Goal: Information Seeking & Learning: Find specific fact

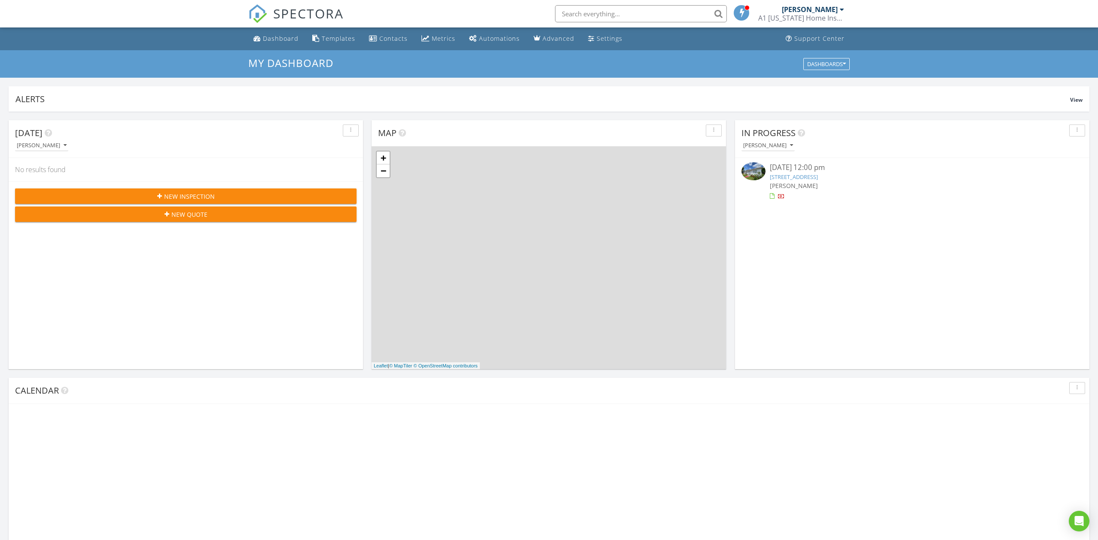
scroll to position [782, 1098]
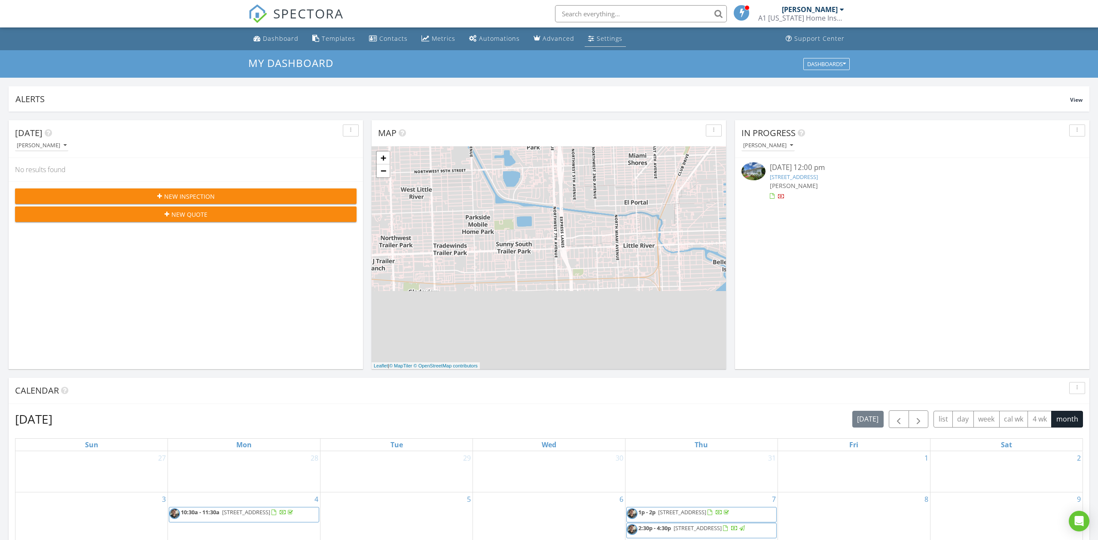
click at [597, 38] on div "Settings" at bounding box center [610, 38] width 26 height 8
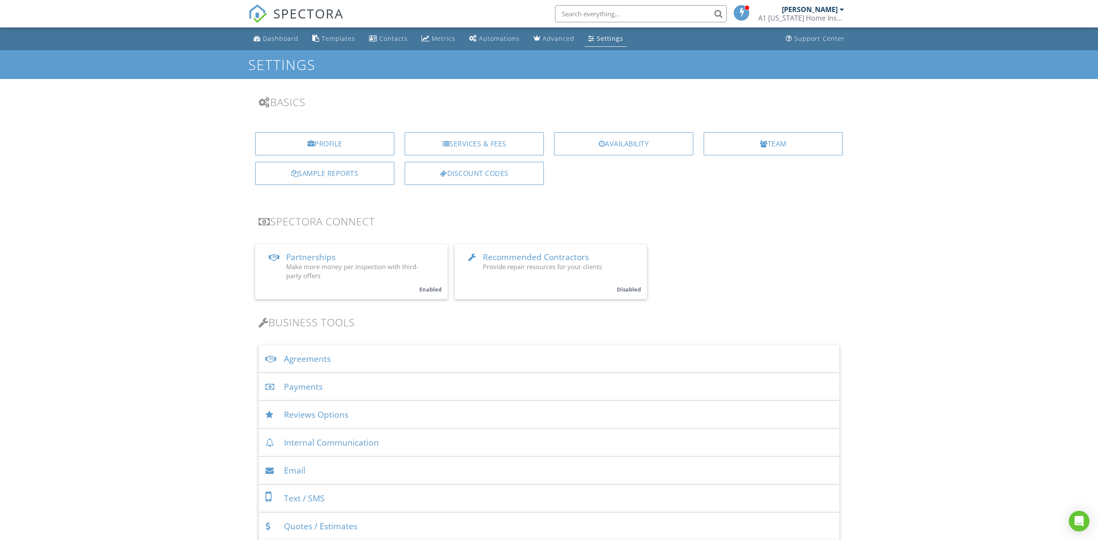
click at [579, 15] on input "text" at bounding box center [641, 13] width 172 height 17
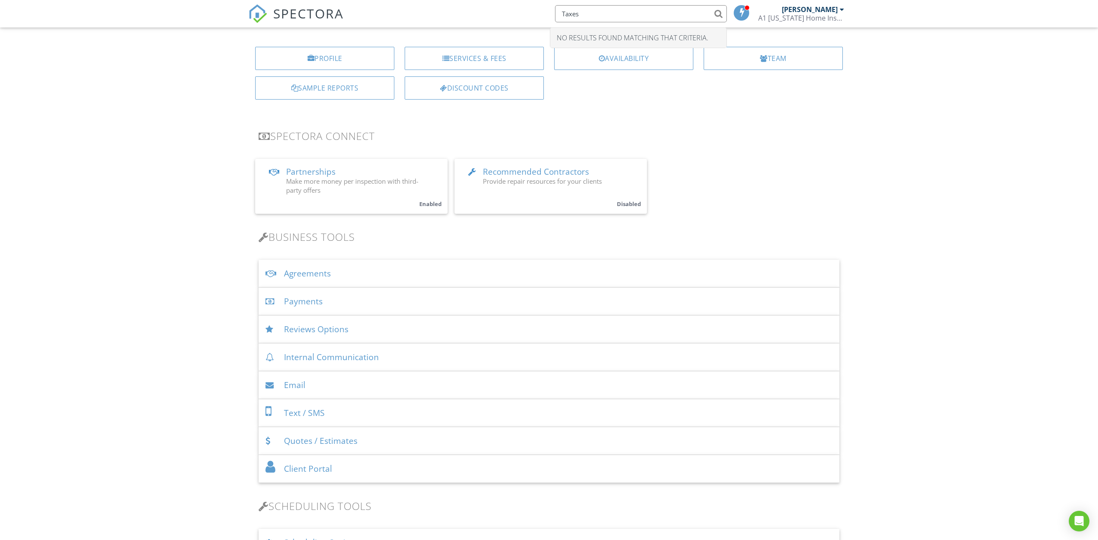
scroll to position [98, 0]
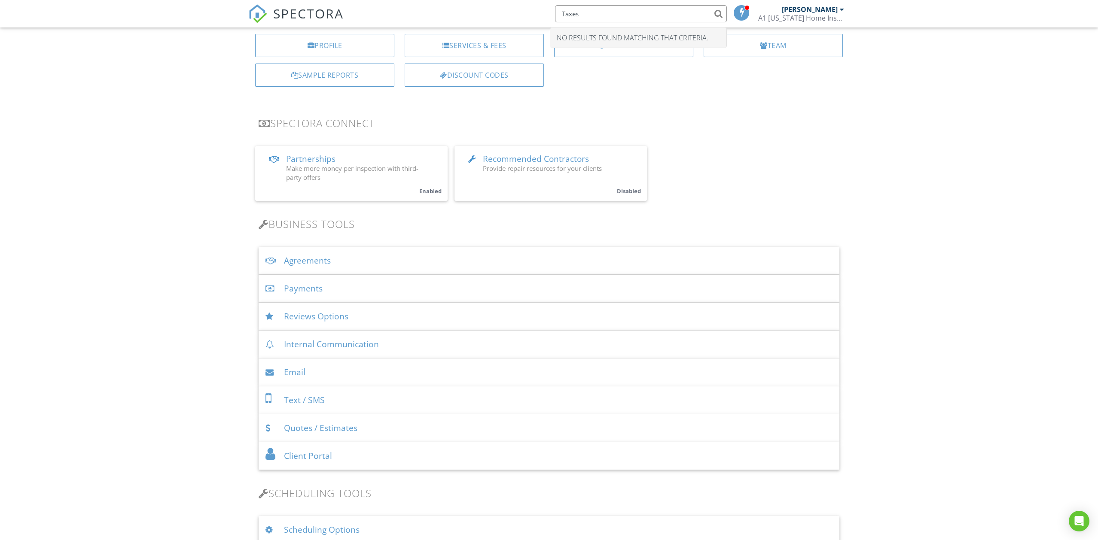
type input "Taxes"
click at [297, 289] on div "Payments" at bounding box center [549, 289] width 581 height 28
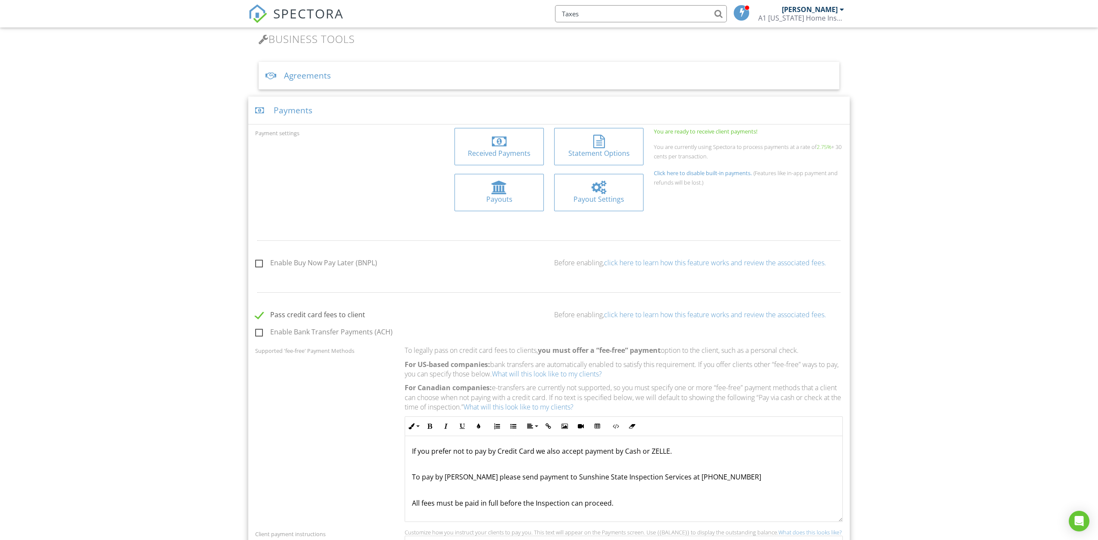
scroll to position [284, 0]
click at [623, 144] on div at bounding box center [599, 141] width 76 height 14
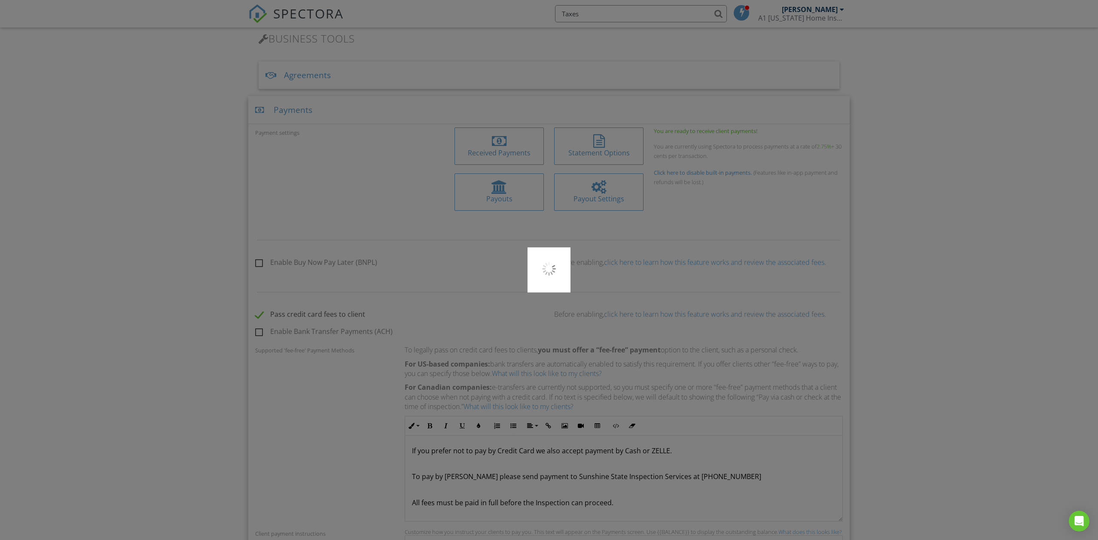
type input "A1 FLORIDA"
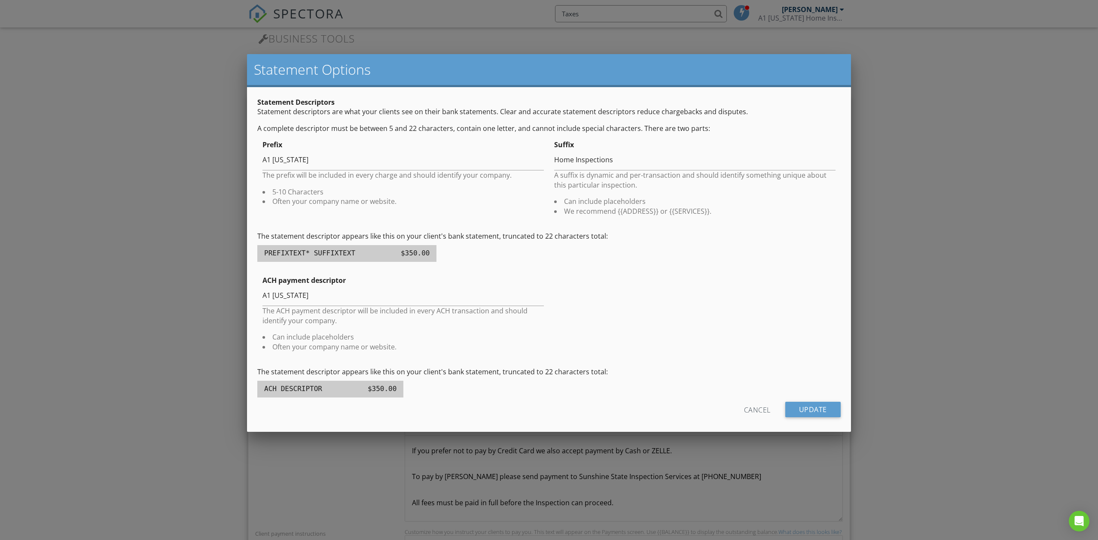
click at [753, 406] on div "Cancel" at bounding box center [757, 409] width 27 height 15
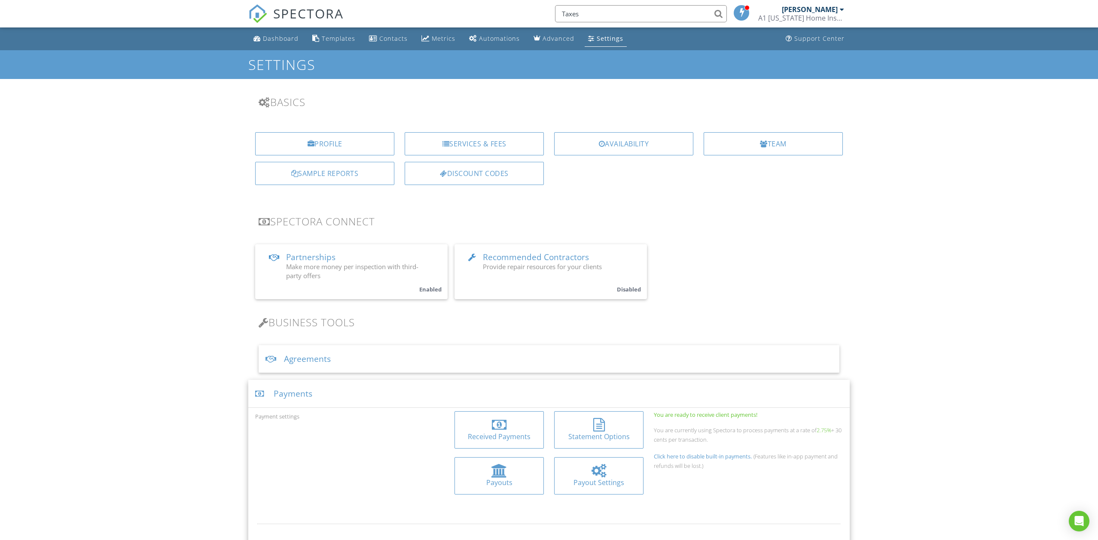
scroll to position [0, 0]
click at [610, 465] on div at bounding box center [599, 471] width 76 height 14
click at [1079, 524] on icon "Open Intercom Messenger" at bounding box center [1078, 521] width 11 height 11
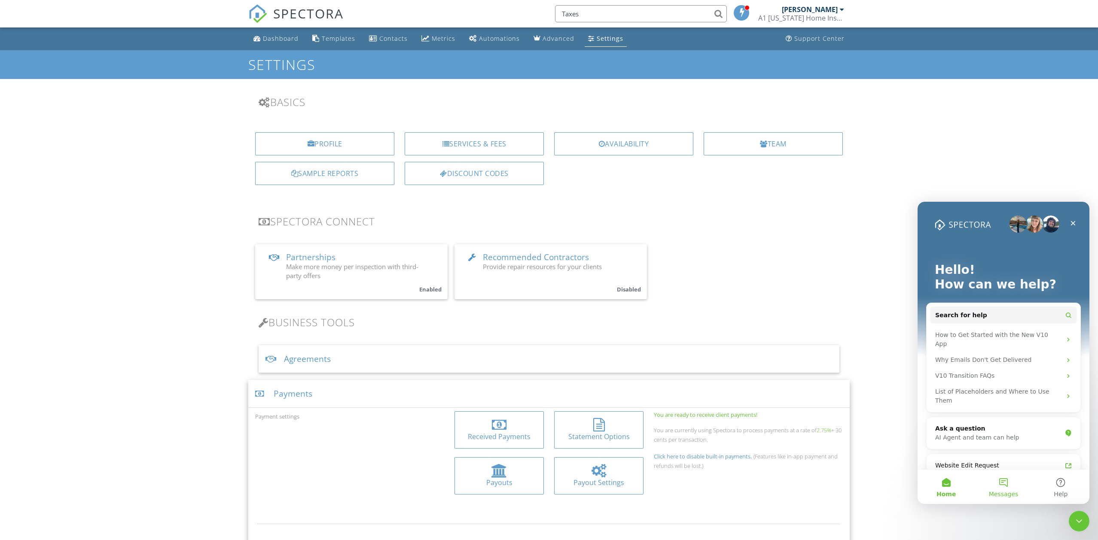
click at [1003, 481] on button "Messages" at bounding box center [1003, 487] width 57 height 34
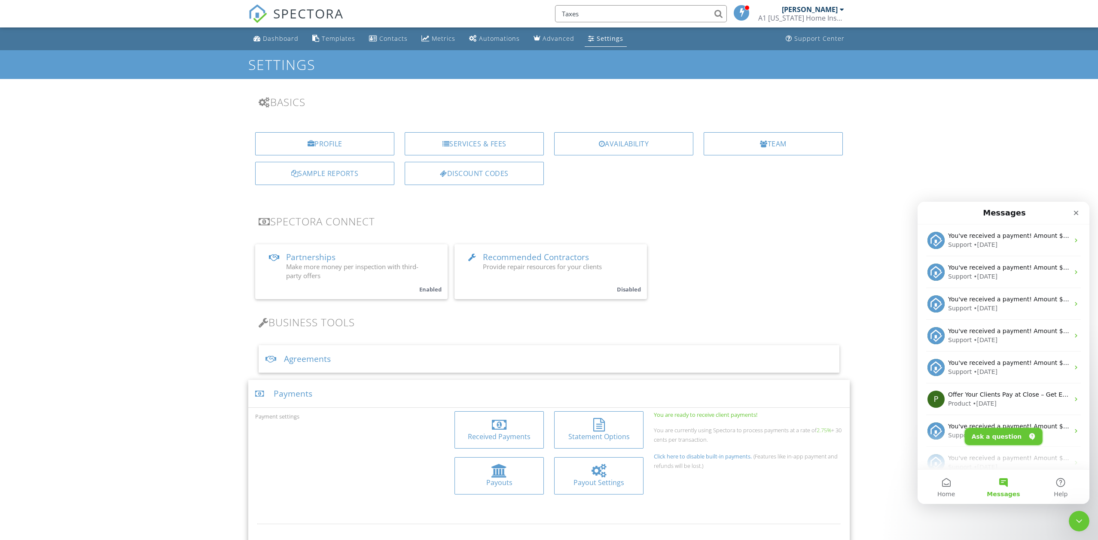
click at [996, 433] on button "Ask a question" at bounding box center [1004, 436] width 78 height 17
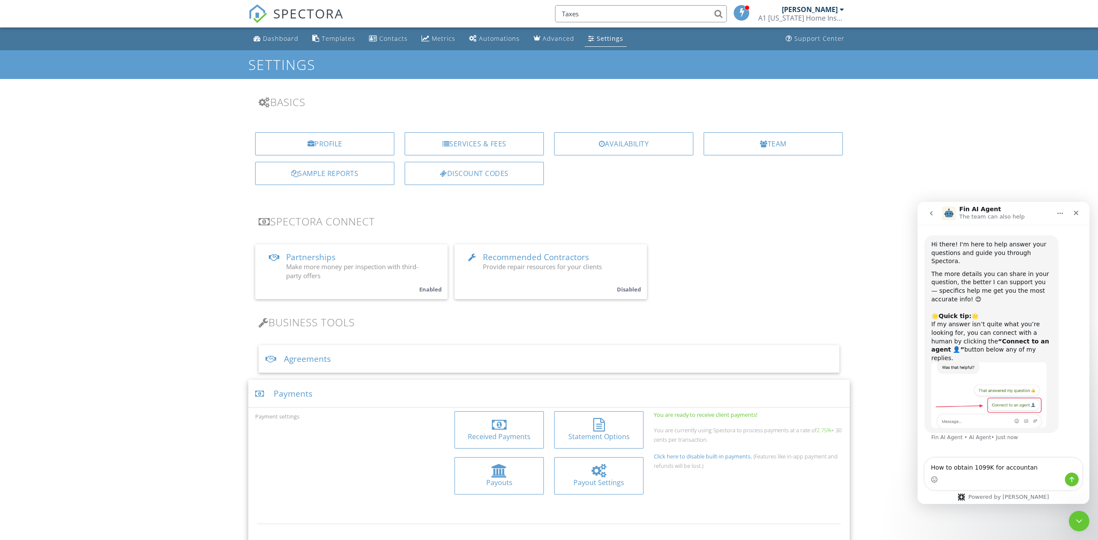
type textarea "How to obtain 1099K for accountant"
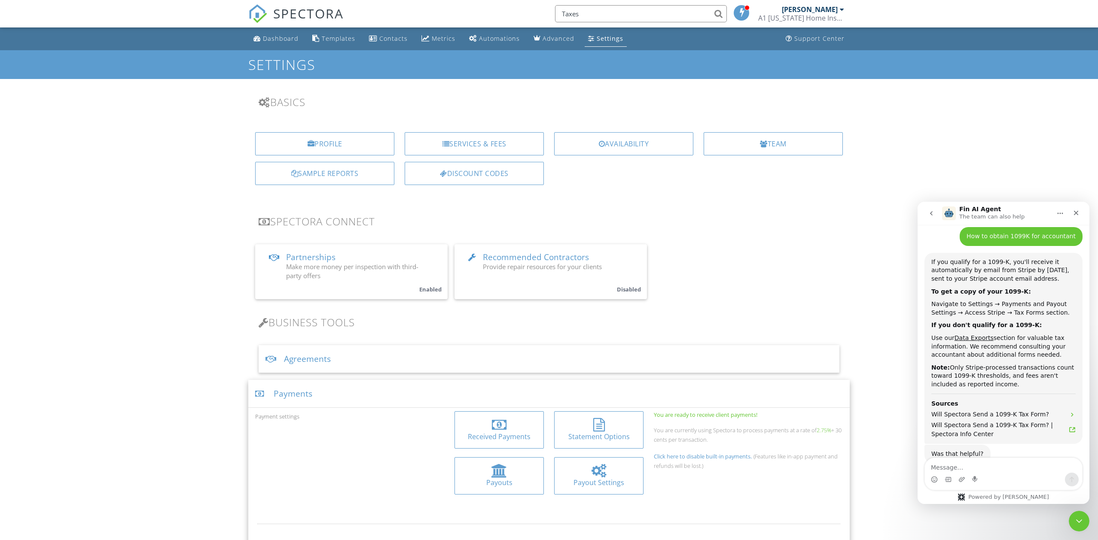
scroll to position [216, 0]
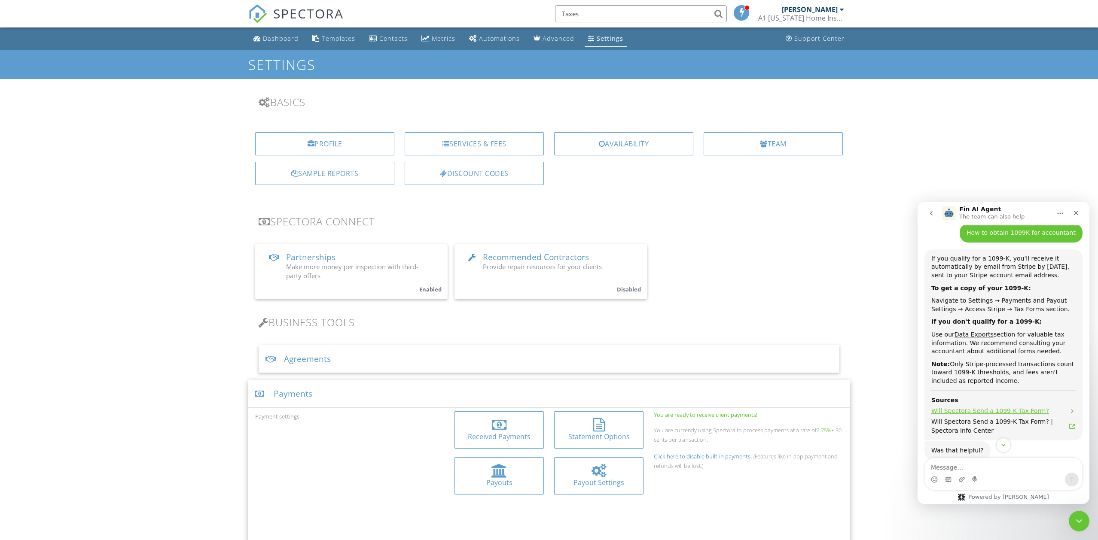
click at [1012, 407] on span "Will Spectora Send a 1099-K Tax Form?" at bounding box center [990, 411] width 118 height 9
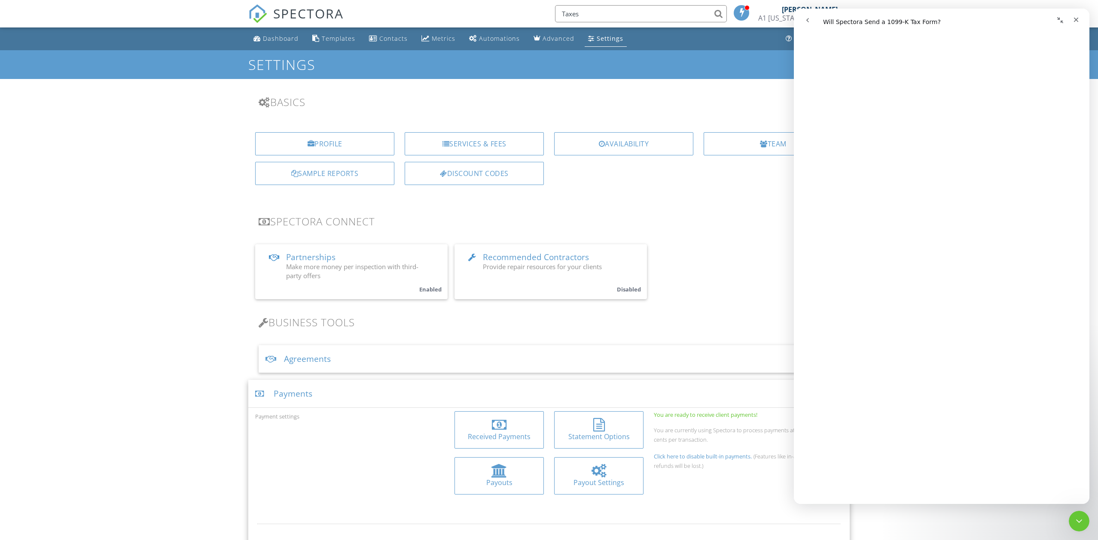
scroll to position [247, 0]
click at [1076, 22] on icon "Close" at bounding box center [1076, 19] width 7 height 7
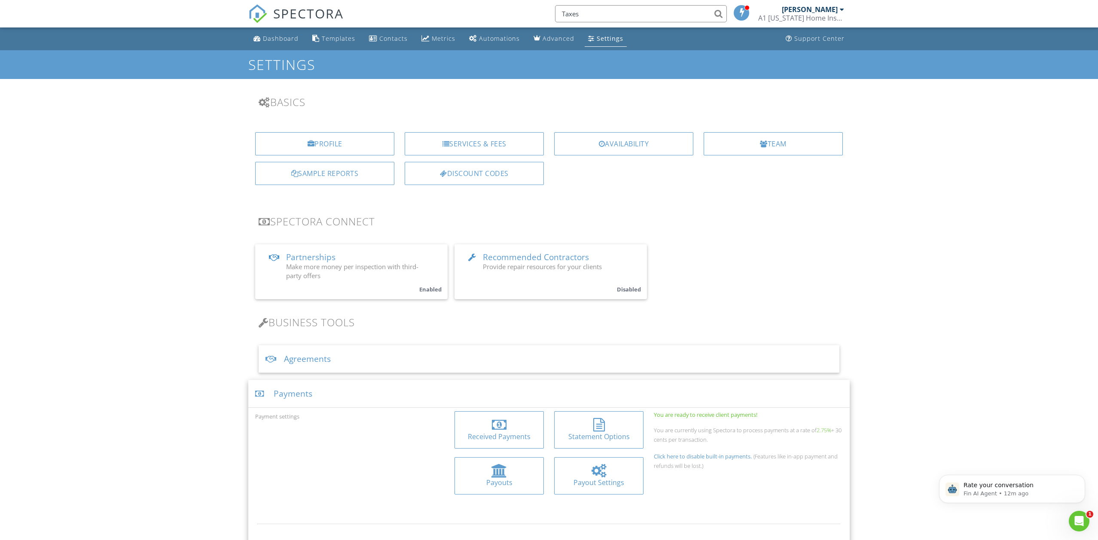
scroll to position [0, 0]
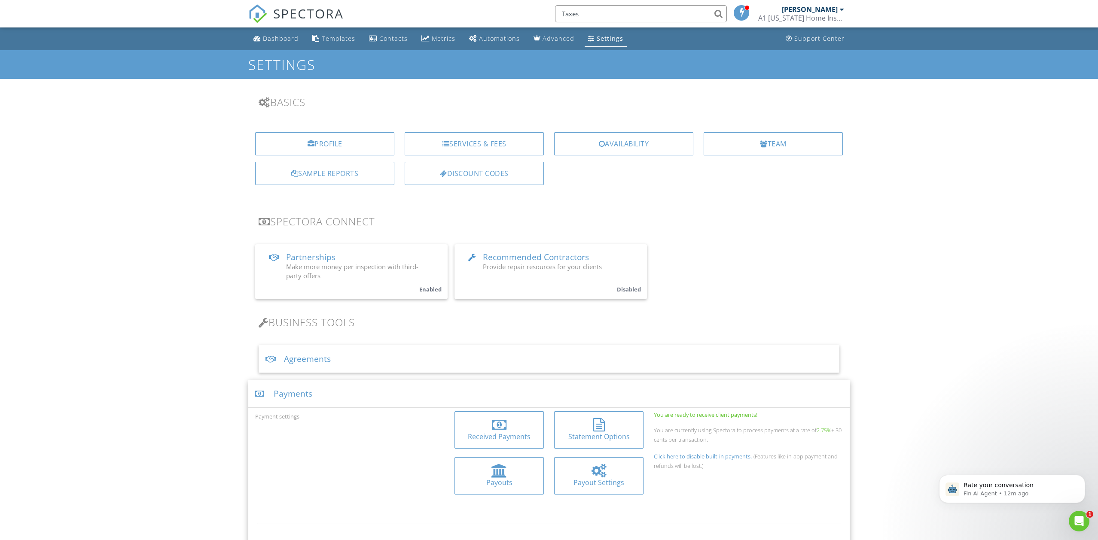
click at [494, 476] on div at bounding box center [499, 471] width 16 height 14
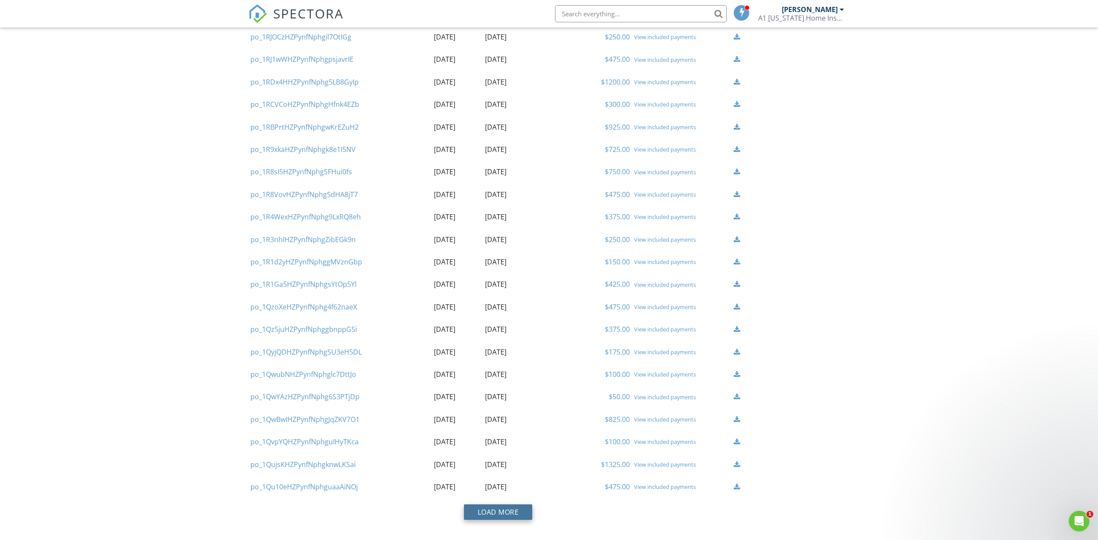
click at [501, 505] on button "Load More" at bounding box center [498, 512] width 69 height 15
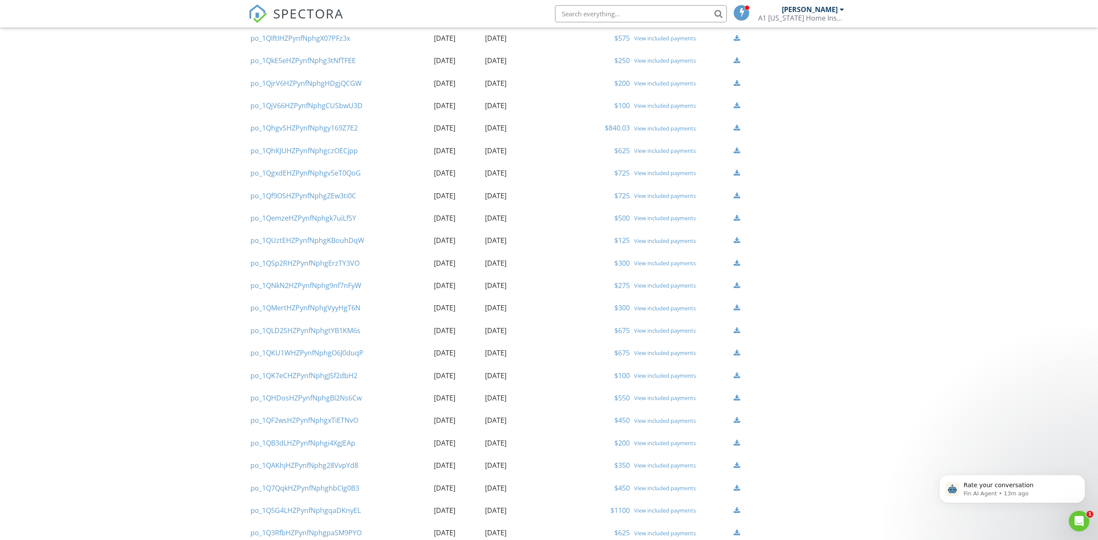
scroll to position [1397, 0]
click at [676, 278] on link "View included payments" at bounding box center [665, 282] width 62 height 8
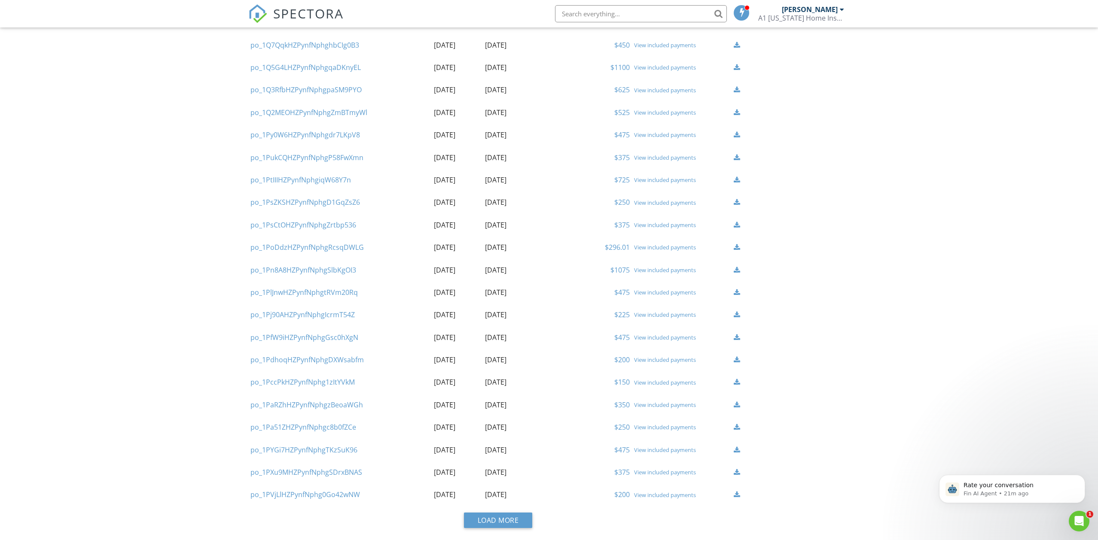
scroll to position [1859, 0]
click at [488, 513] on button "Load More" at bounding box center [498, 520] width 69 height 15
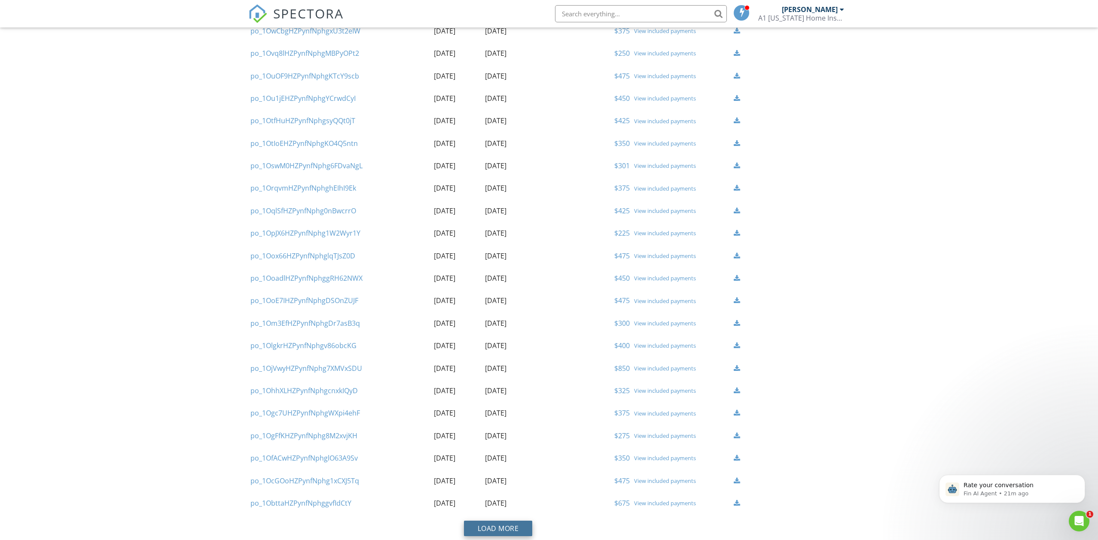
scroll to position [2976, 0]
click at [522, 521] on button "Load More" at bounding box center [498, 528] width 69 height 15
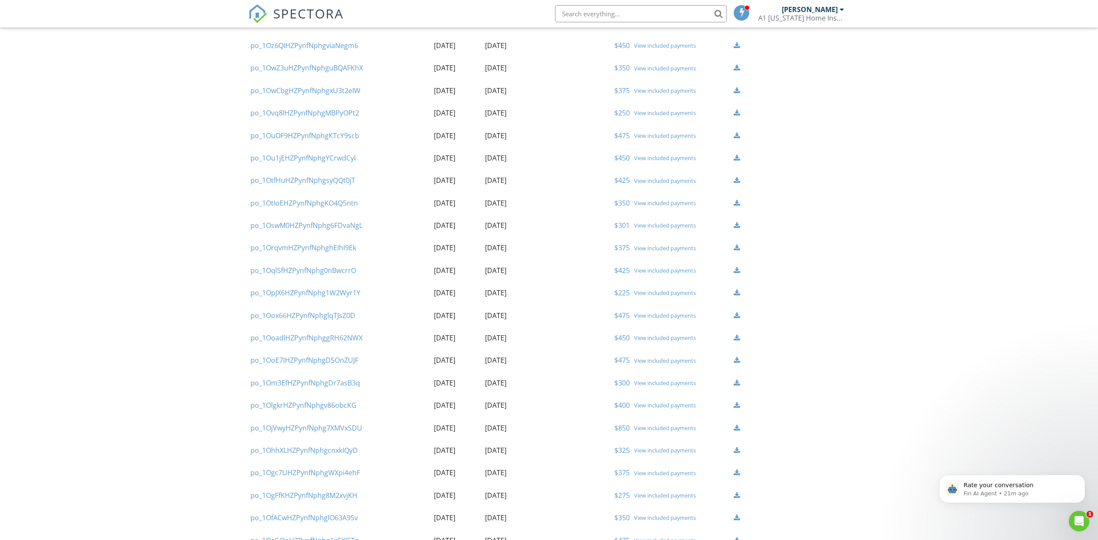
scroll to position [2907, 0]
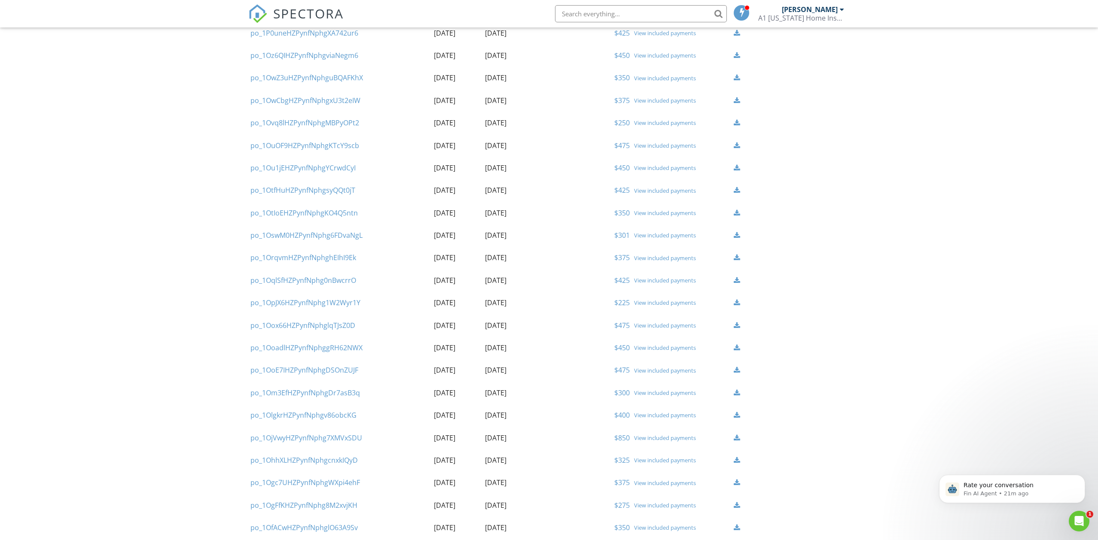
click at [671, 232] on link "View included payments" at bounding box center [665, 236] width 62 height 8
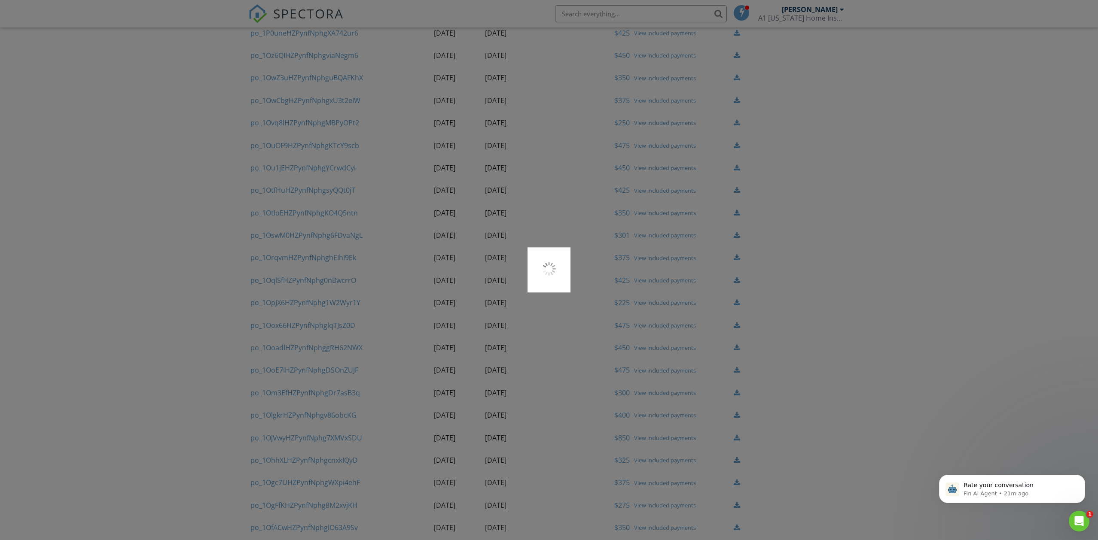
click at [722, 213] on div at bounding box center [549, 270] width 1098 height 540
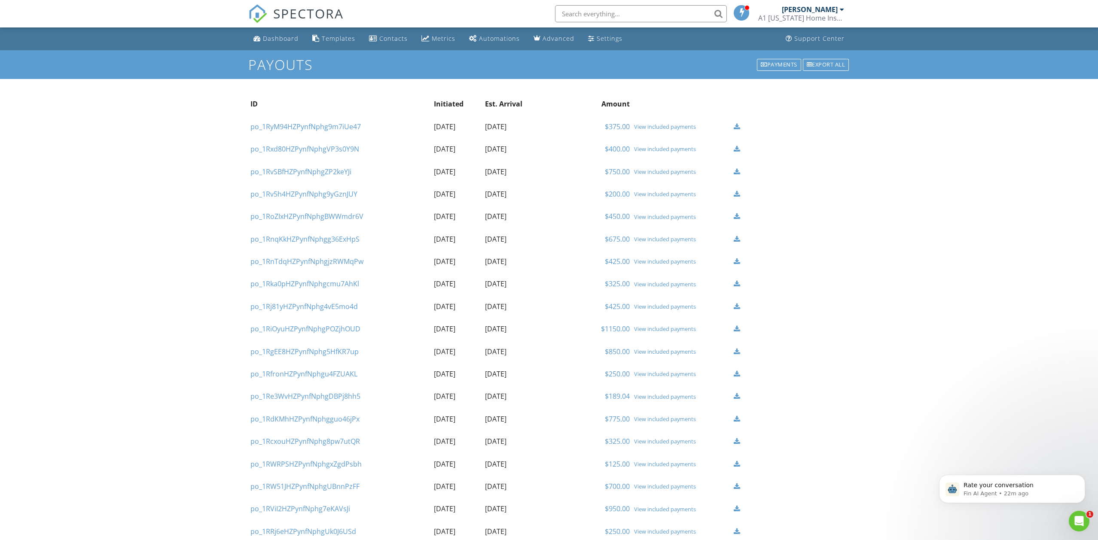
scroll to position [0, 0]
click at [574, 15] on input "text" at bounding box center [641, 13] width 172 height 17
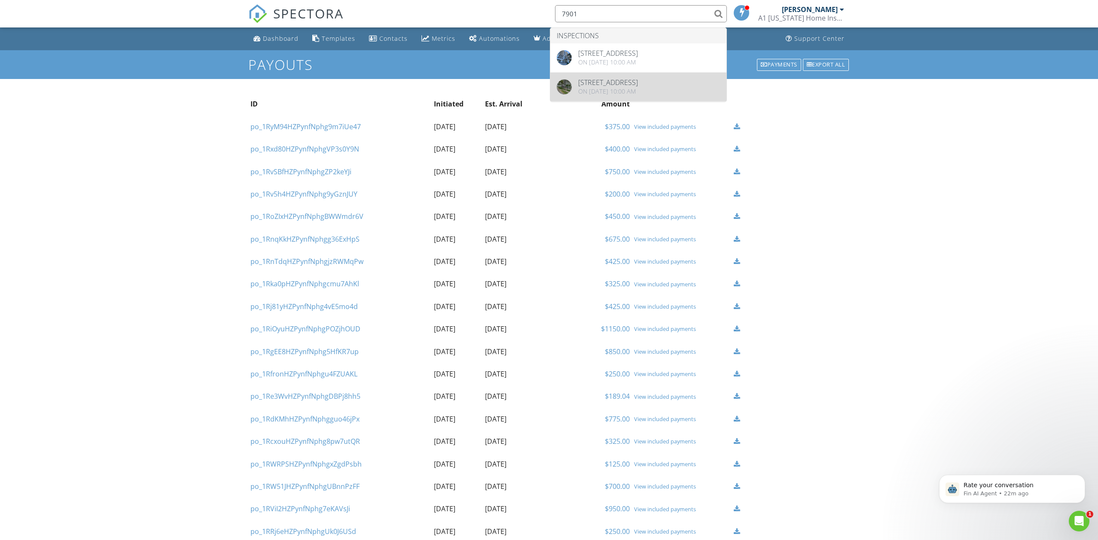
type input "7901"
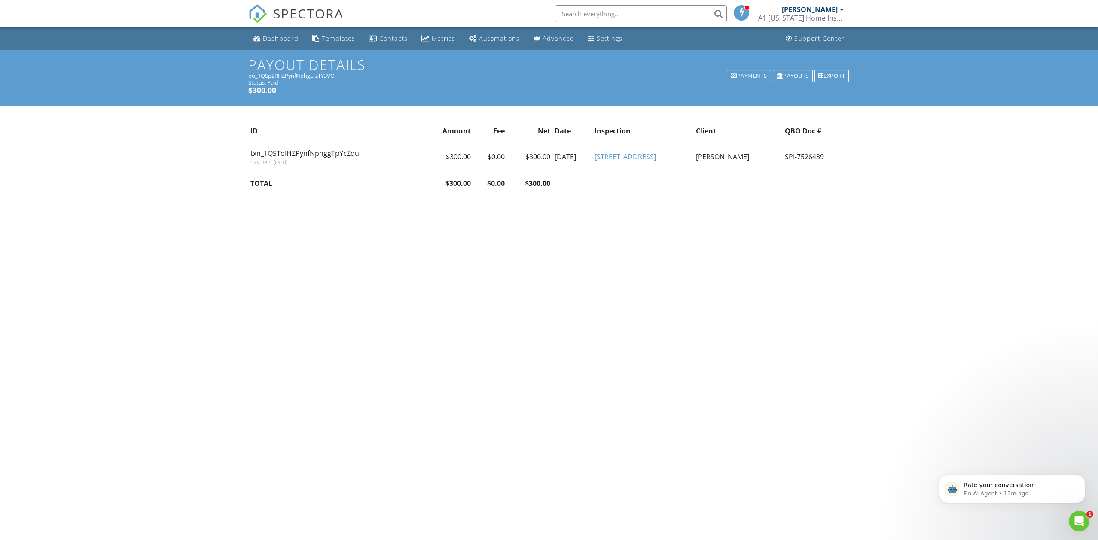
drag, startPoint x: 790, startPoint y: 159, endPoint x: 847, endPoint y: 157, distance: 56.7
click at [847, 157] on td "SPI-7526439" at bounding box center [816, 157] width 67 height 30
copy td "SPI-7526439"
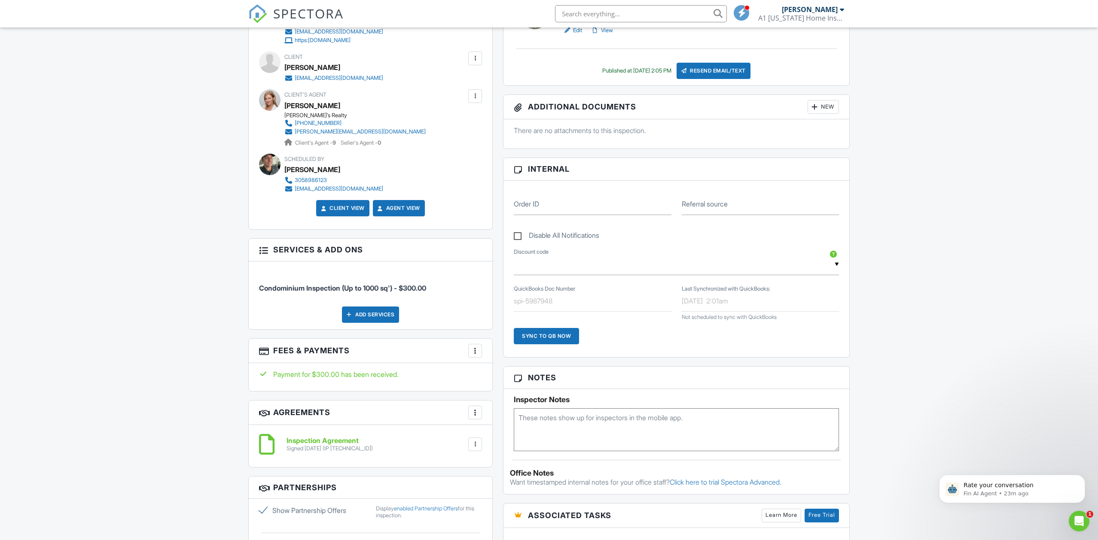
scroll to position [288, 0]
click at [474, 351] on div at bounding box center [475, 350] width 9 height 9
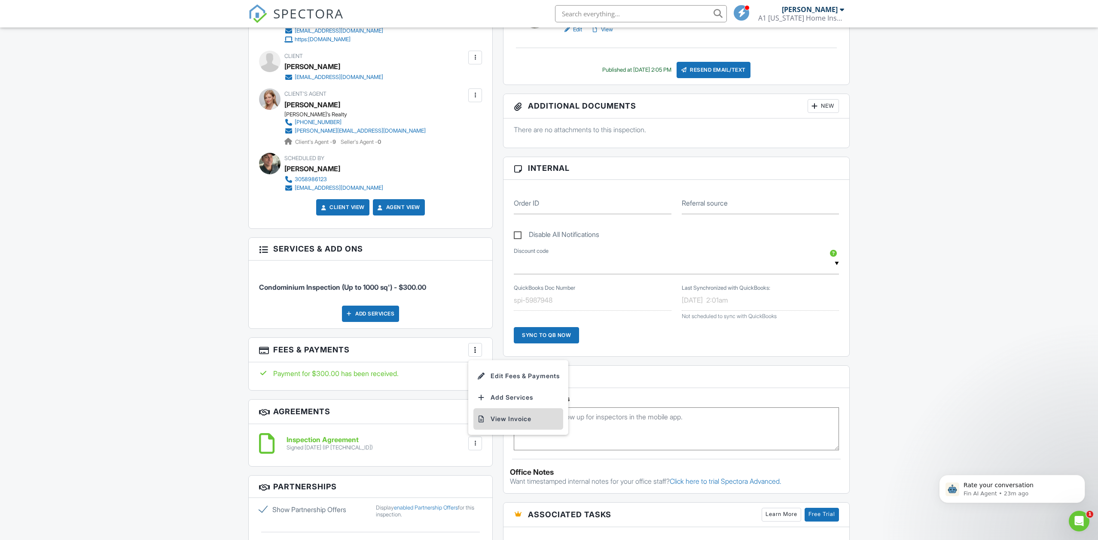
click at [495, 418] on li "View Invoice" at bounding box center [518, 418] width 90 height 21
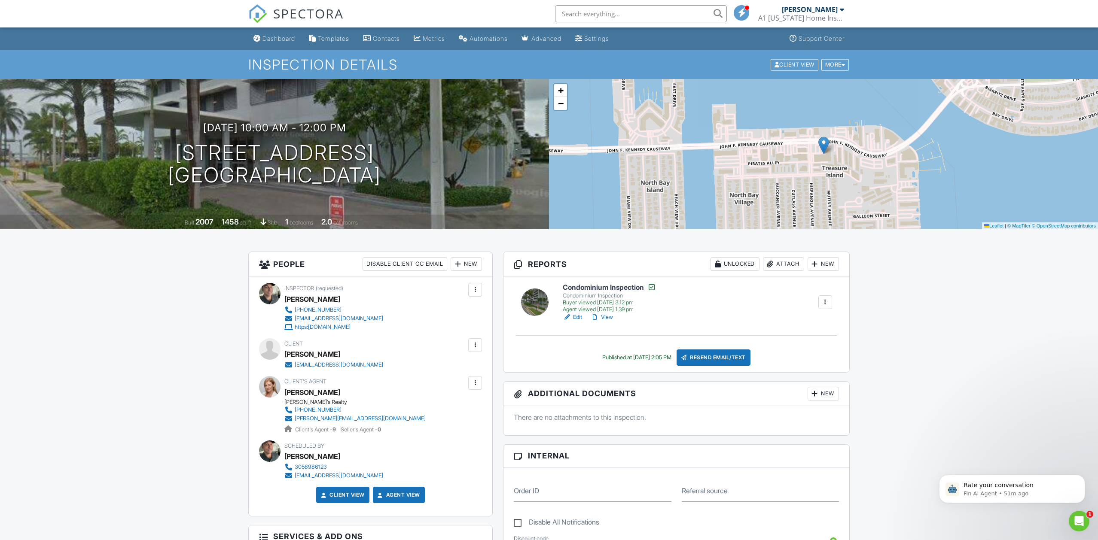
scroll to position [0, 0]
click at [603, 39] on div "Settings" at bounding box center [596, 38] width 25 height 7
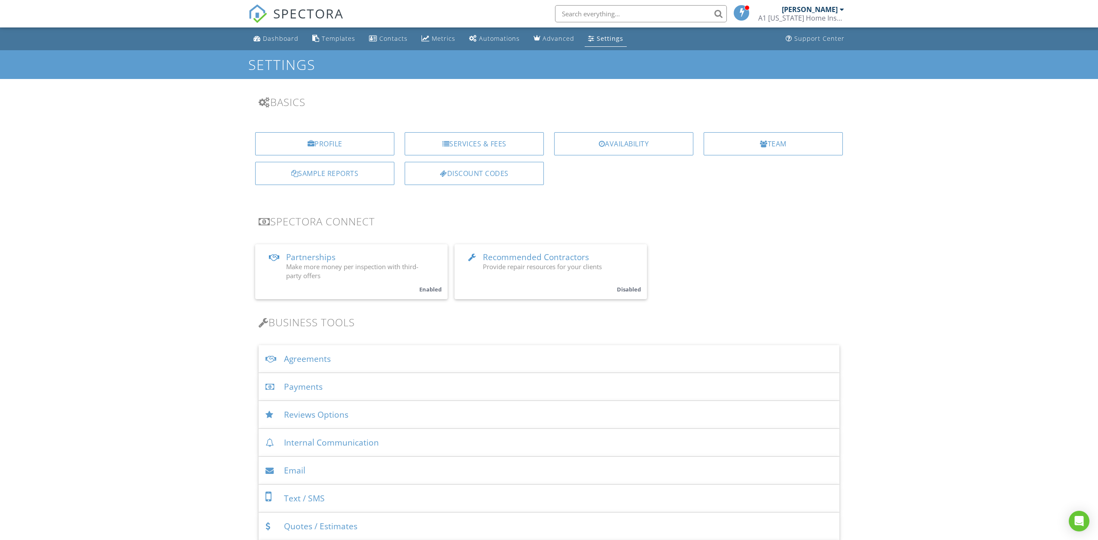
click at [297, 386] on div "Payments" at bounding box center [549, 387] width 581 height 28
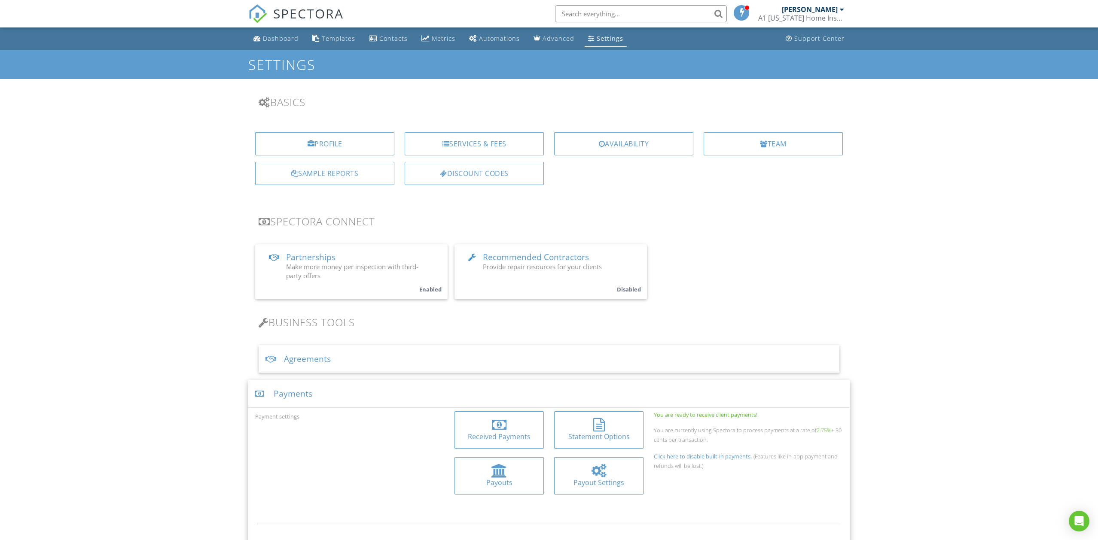
click at [497, 474] on div at bounding box center [499, 471] width 16 height 14
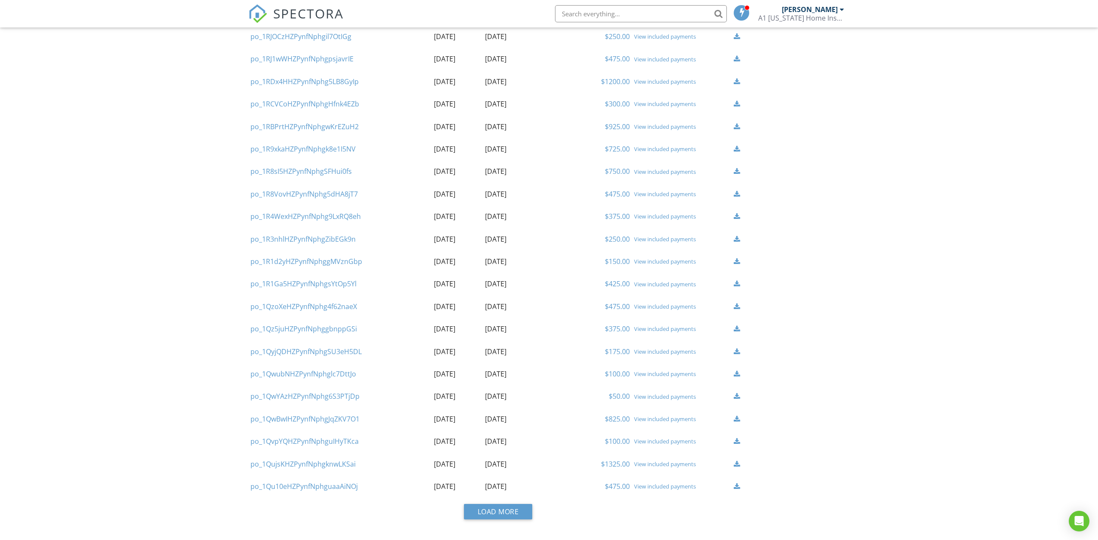
scroll to position [742, 0]
click at [492, 505] on button "Load More" at bounding box center [498, 512] width 69 height 15
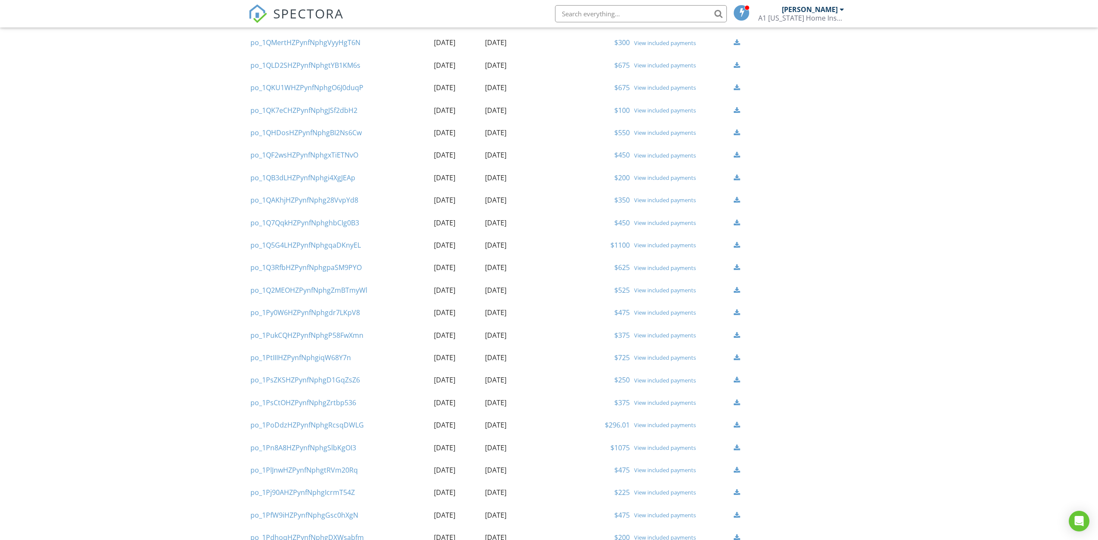
scroll to position [1683, 0]
click at [650, 443] on link "View included payments" at bounding box center [665, 447] width 62 height 8
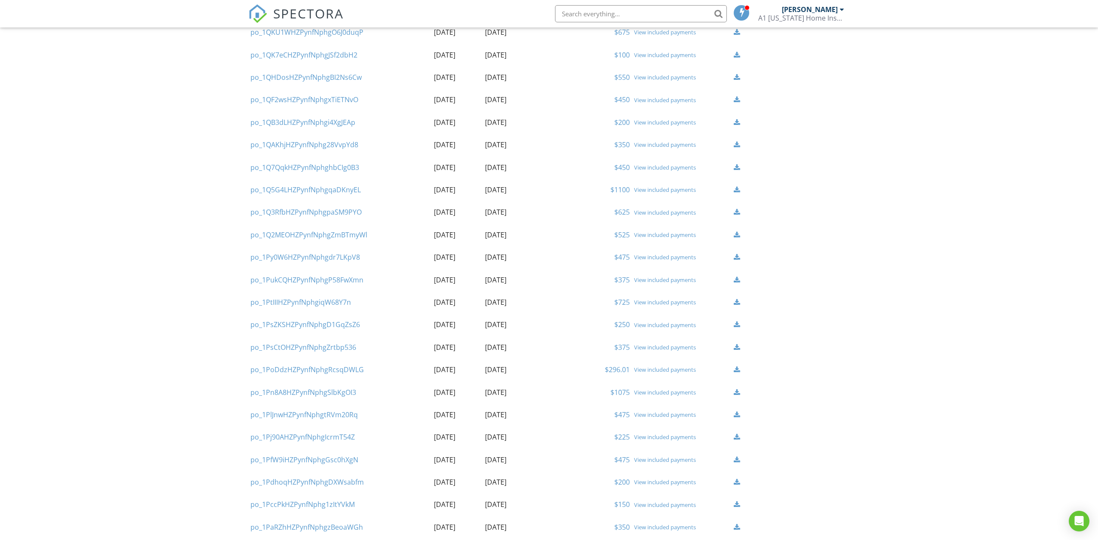
scroll to position [1741, 0]
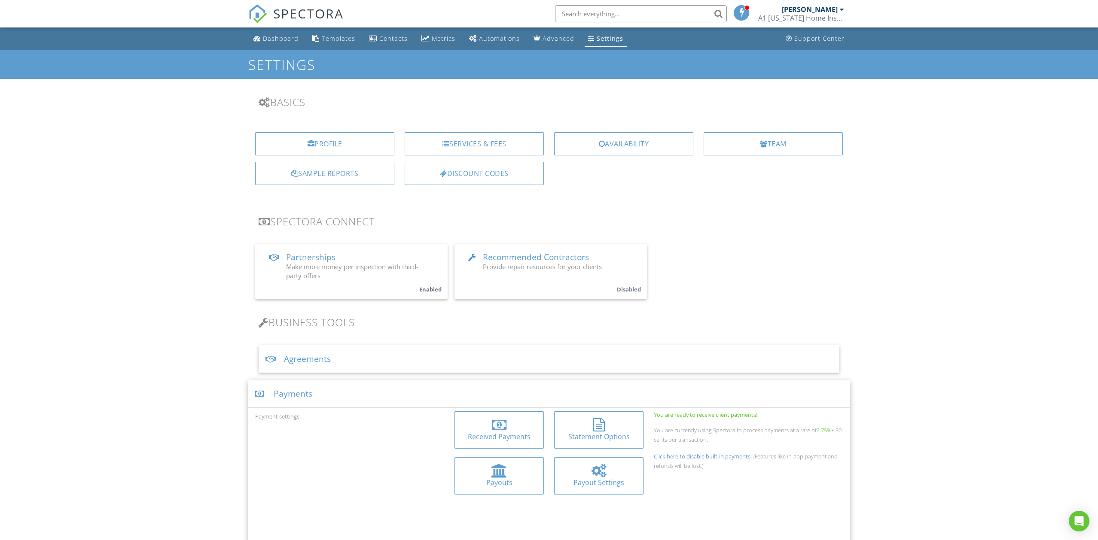
click at [630, 16] on input "text" at bounding box center [641, 13] width 172 height 17
click at [715, 17] on input "Azin" at bounding box center [641, 13] width 172 height 17
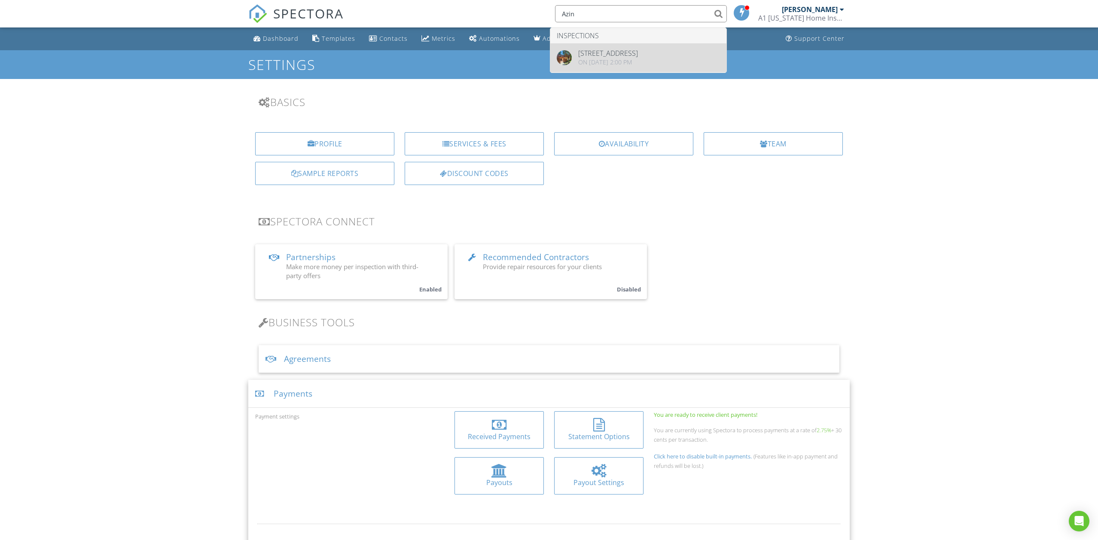
type input "Azin"
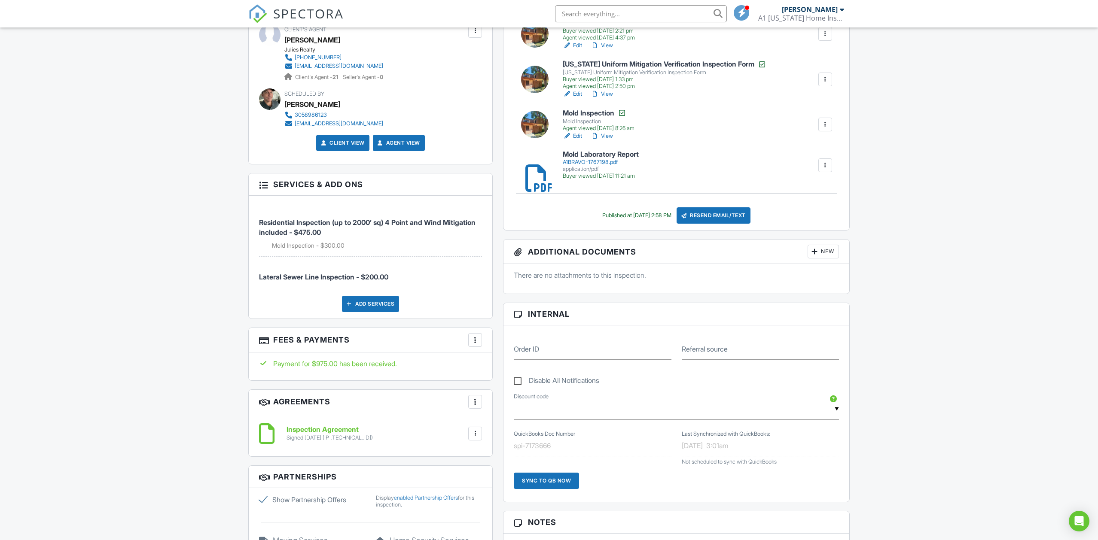
scroll to position [455, 0]
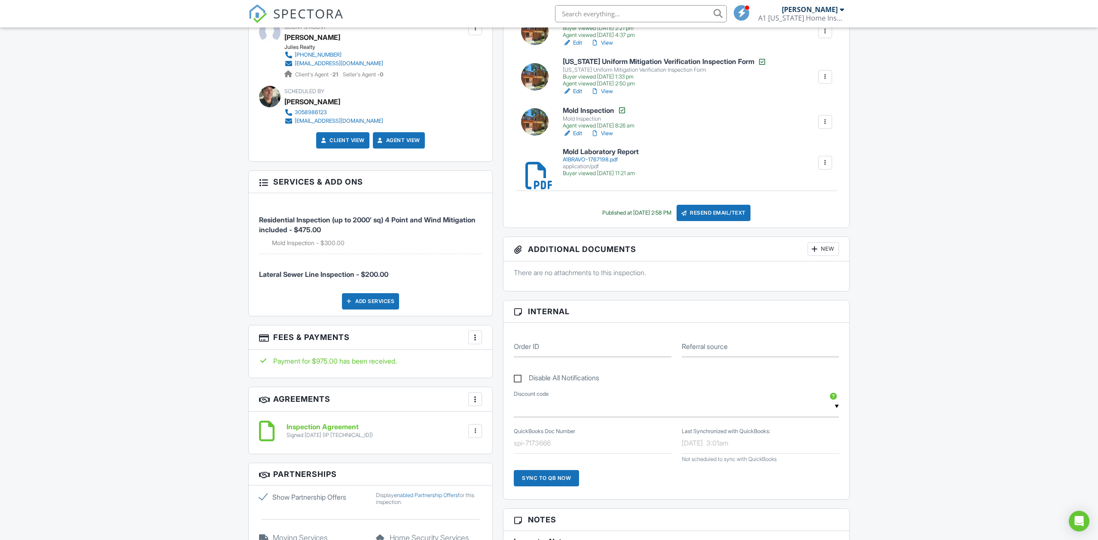
click at [476, 336] on div at bounding box center [475, 337] width 9 height 9
click at [497, 405] on li "View Invoice" at bounding box center [518, 406] width 90 height 21
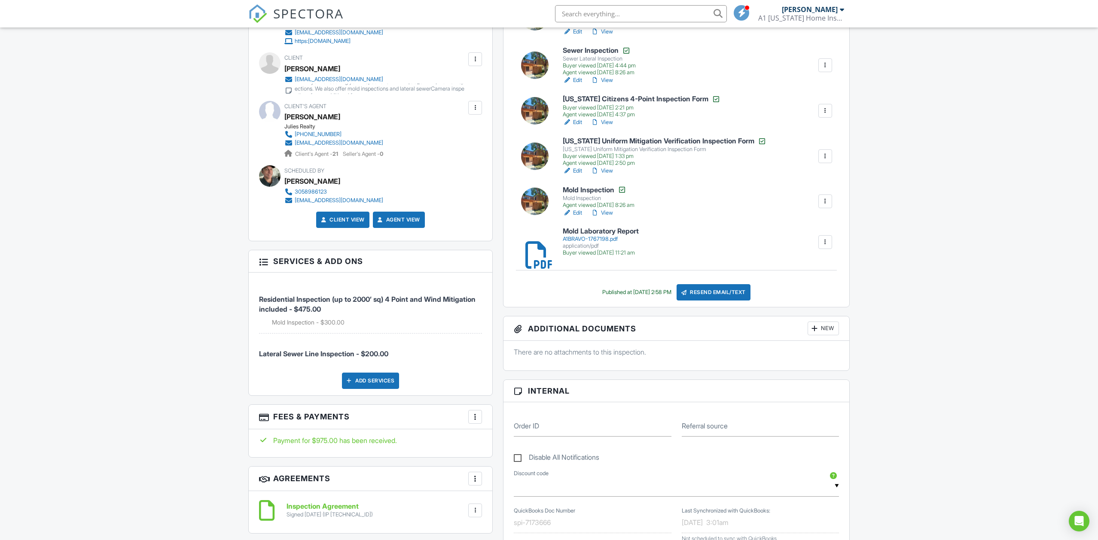
scroll to position [375, 0]
drag, startPoint x: 285, startPoint y: 67, endPoint x: 342, endPoint y: 67, distance: 57.6
click at [342, 67] on div "Naydzhel Azin" at bounding box center [378, 69] width 189 height 13
copy div "Naydzhel Azin"
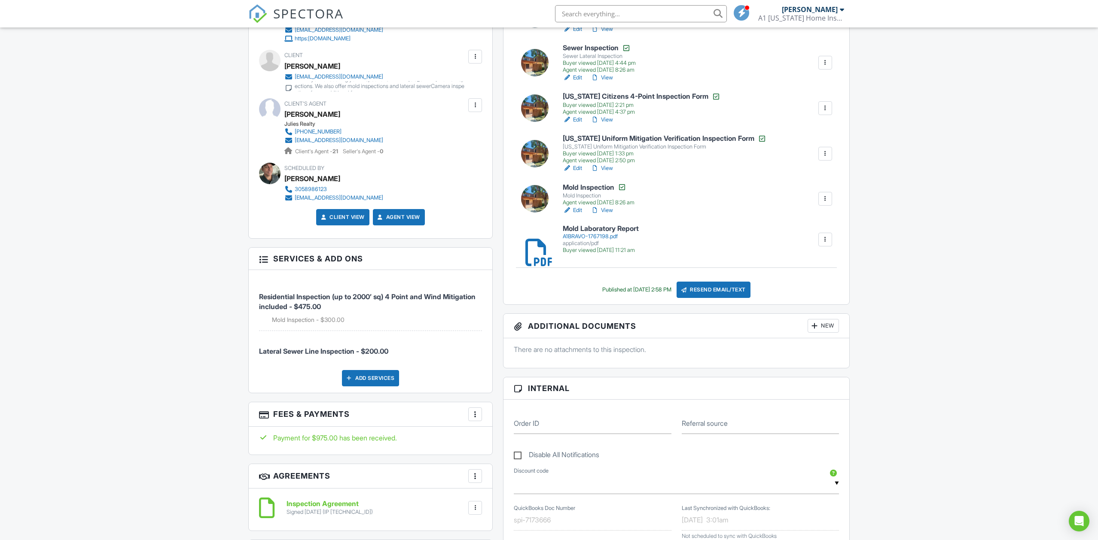
scroll to position [379, 0]
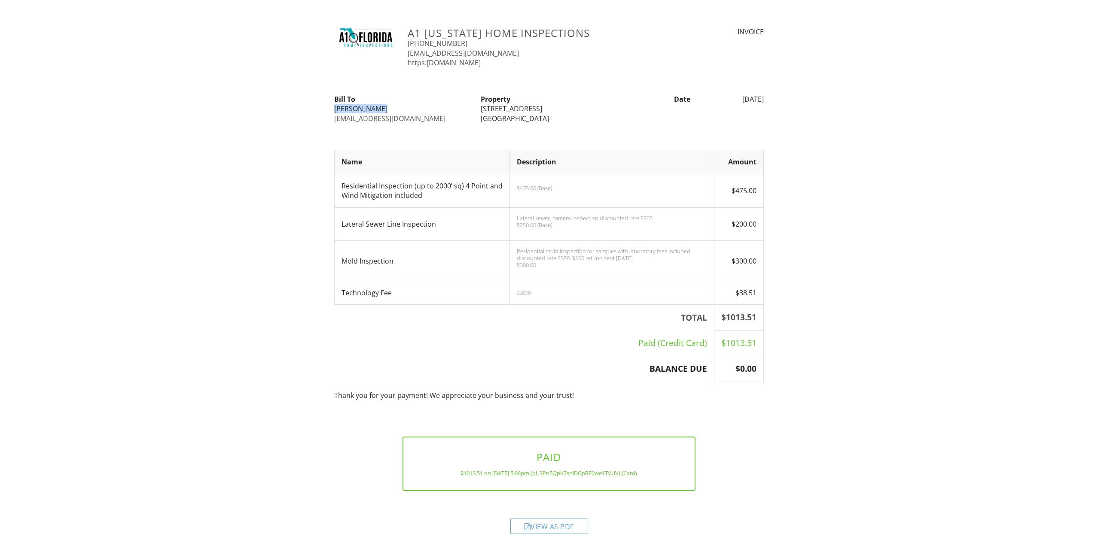
drag, startPoint x: 335, startPoint y: 108, endPoint x: 402, endPoint y: 107, distance: 67.4
click at [402, 107] on div "[PERSON_NAME]" at bounding box center [402, 108] width 136 height 9
copy div "[PERSON_NAME]"
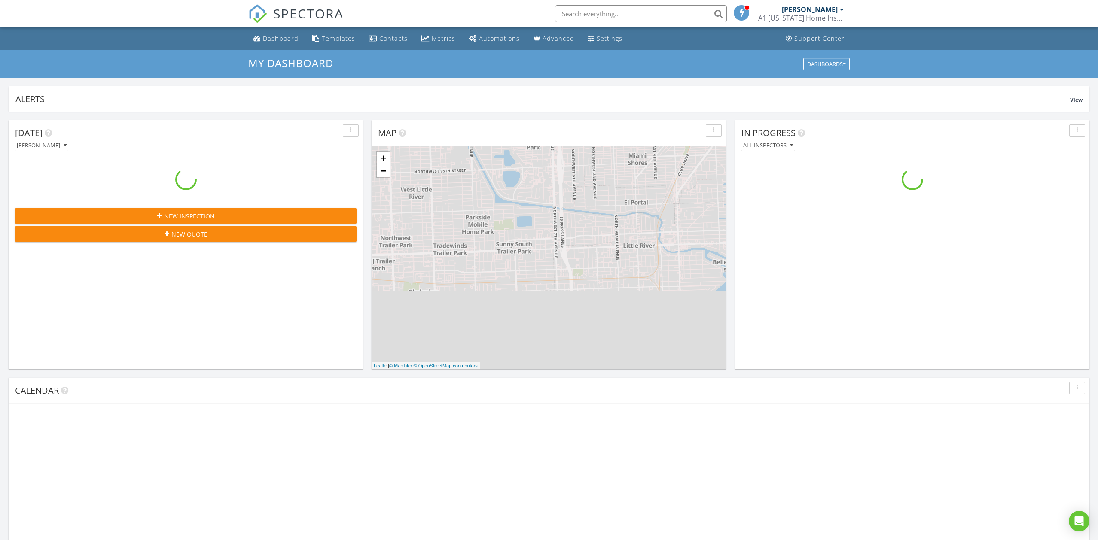
scroll to position [782, 1098]
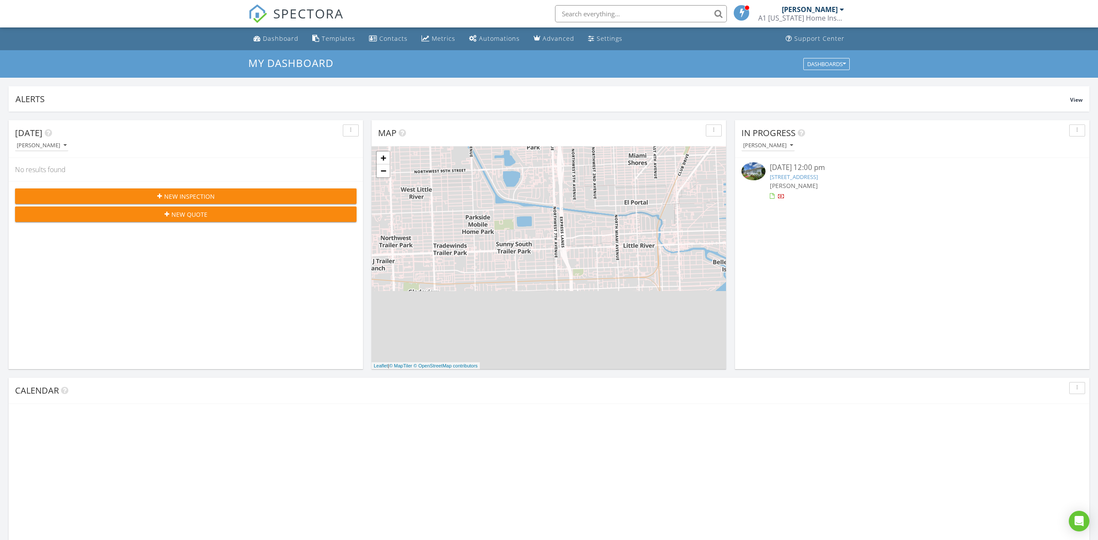
click at [572, 12] on input "text" at bounding box center [641, 13] width 172 height 17
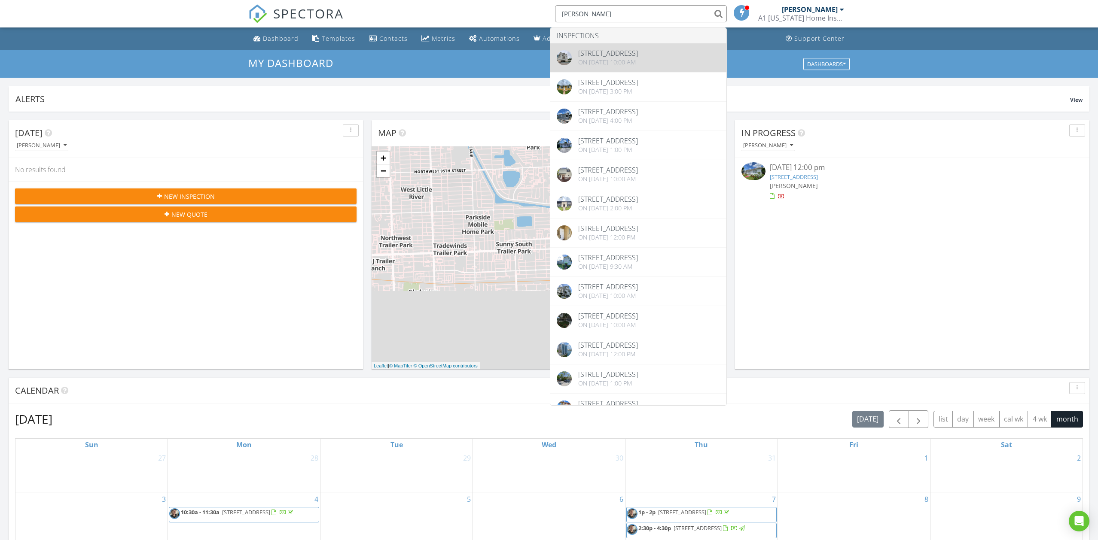
type input "Oscar Par"
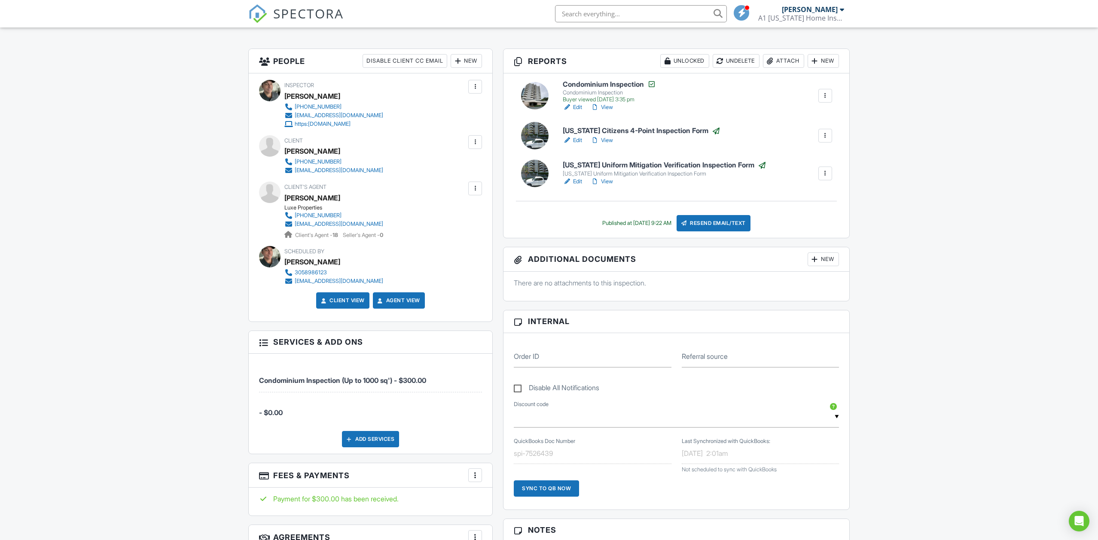
scroll to position [213, 0]
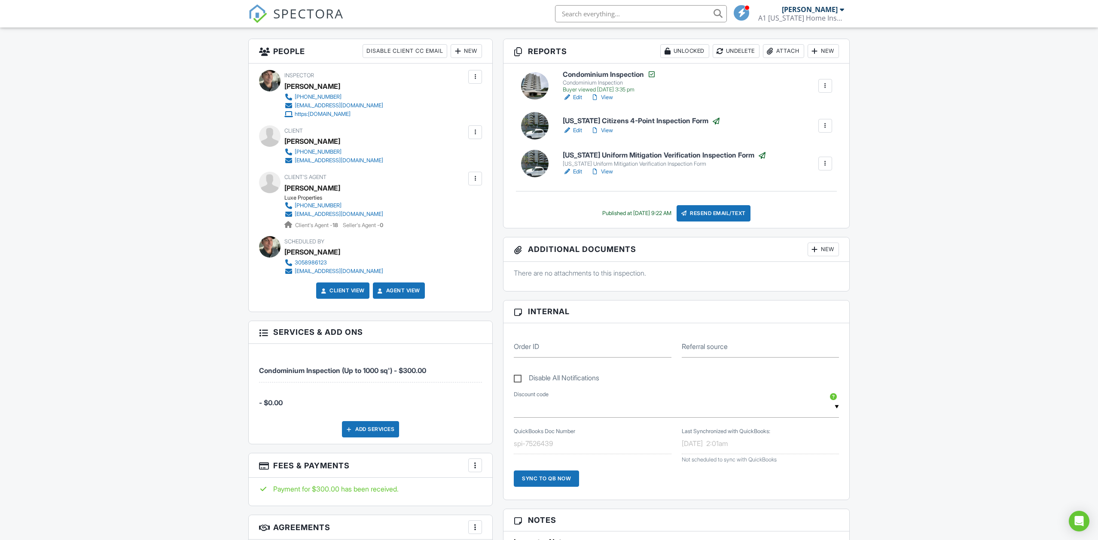
click at [622, 12] on input "text" at bounding box center [641, 13] width 172 height 17
type input "Adit"
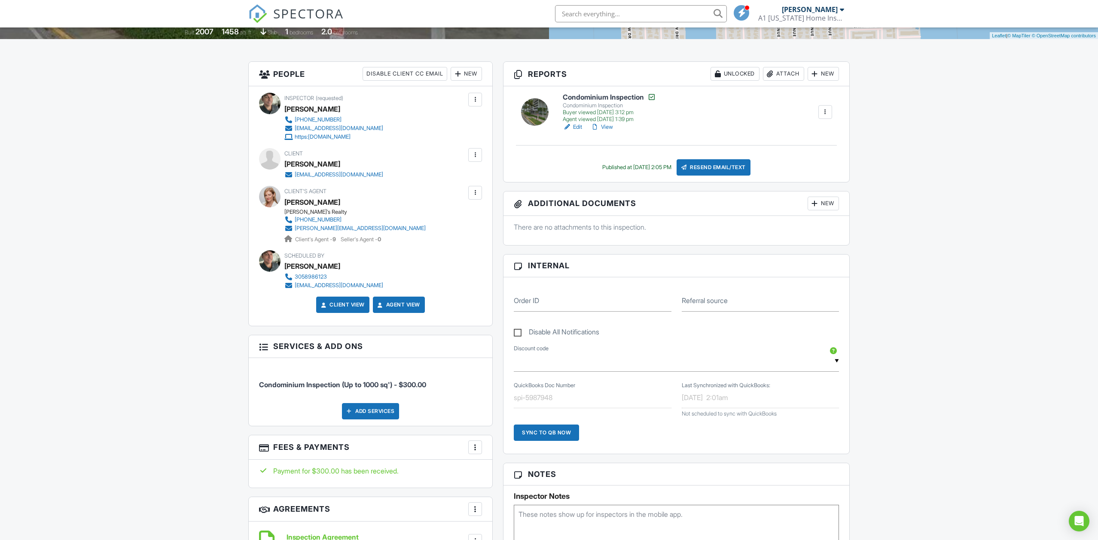
click at [555, 400] on div "QuickBooks Doc Number spi-5987948" at bounding box center [593, 397] width 168 height 21
click at [626, 17] on input "text" at bounding box center [641, 13] width 172 height 17
type input "[PERSON_NAME]"
click at [718, 18] on input "[PERSON_NAME]" at bounding box center [641, 13] width 172 height 17
click at [718, 15] on input "[PERSON_NAME]" at bounding box center [641, 13] width 172 height 17
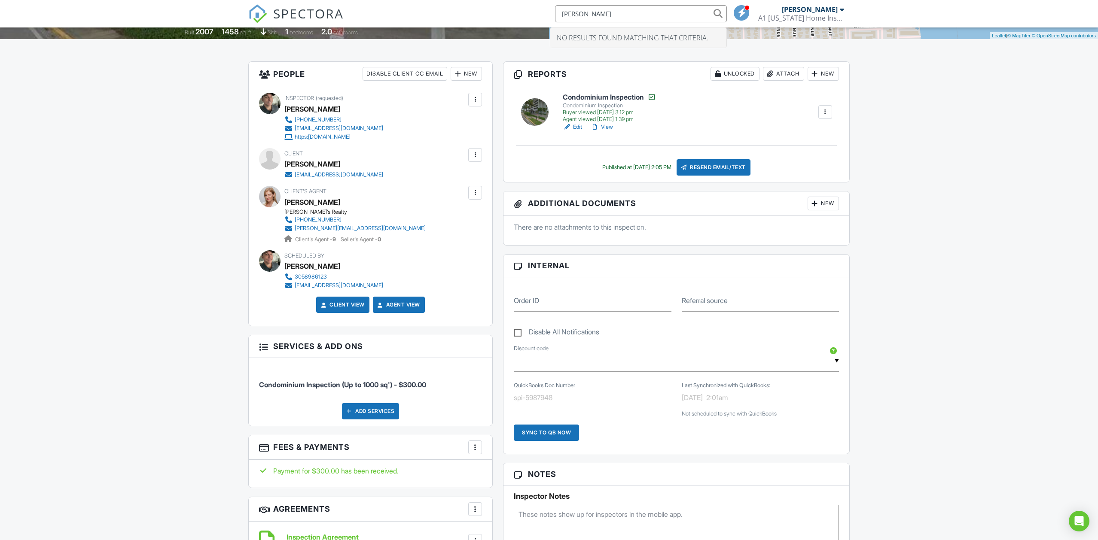
click at [718, 15] on input "[PERSON_NAME]" at bounding box center [641, 13] width 172 height 17
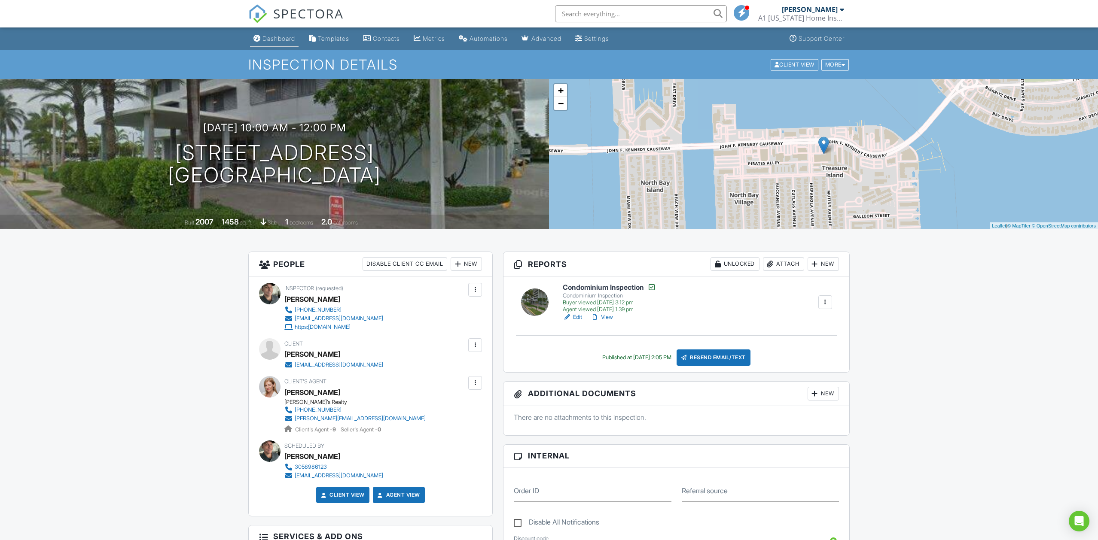
scroll to position [190, 0]
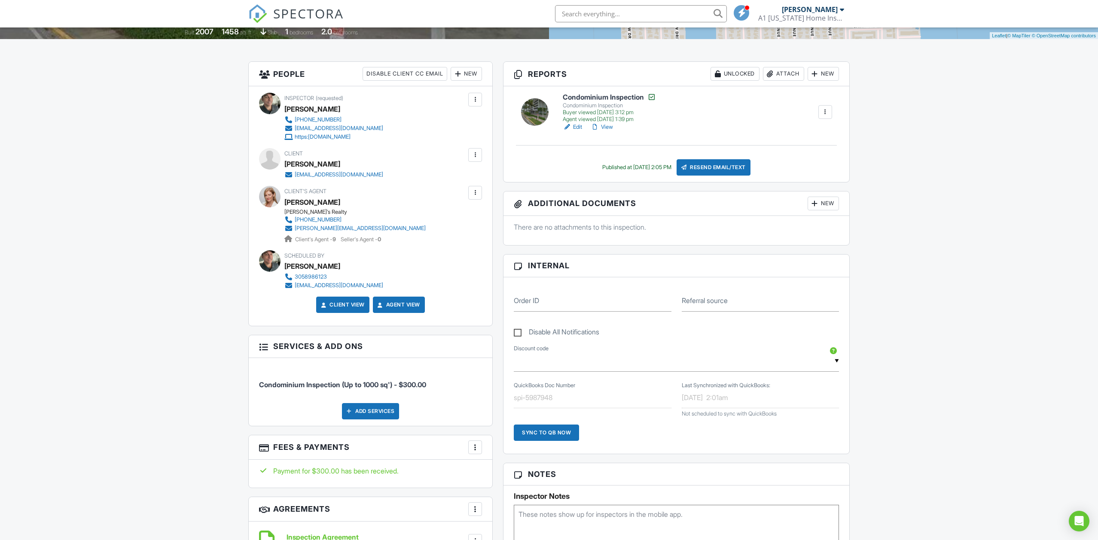
click at [276, 38] on div "Built 2007 1458 sq. ft. slab 1 bedrooms 2.0 bathrooms" at bounding box center [274, 31] width 549 height 15
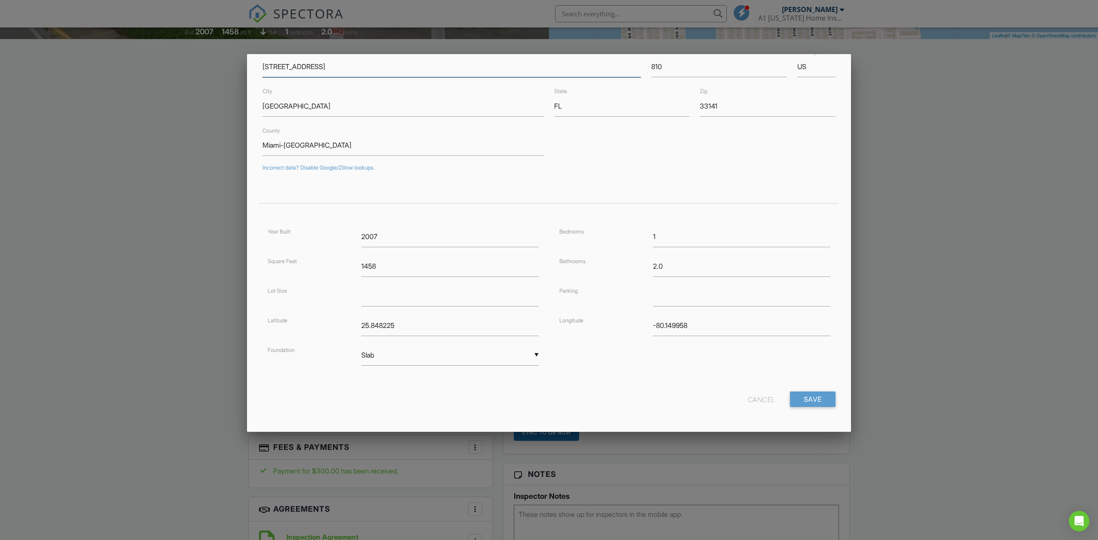
scroll to position [50, 0]
click at [754, 399] on div "Cancel" at bounding box center [761, 399] width 27 height 15
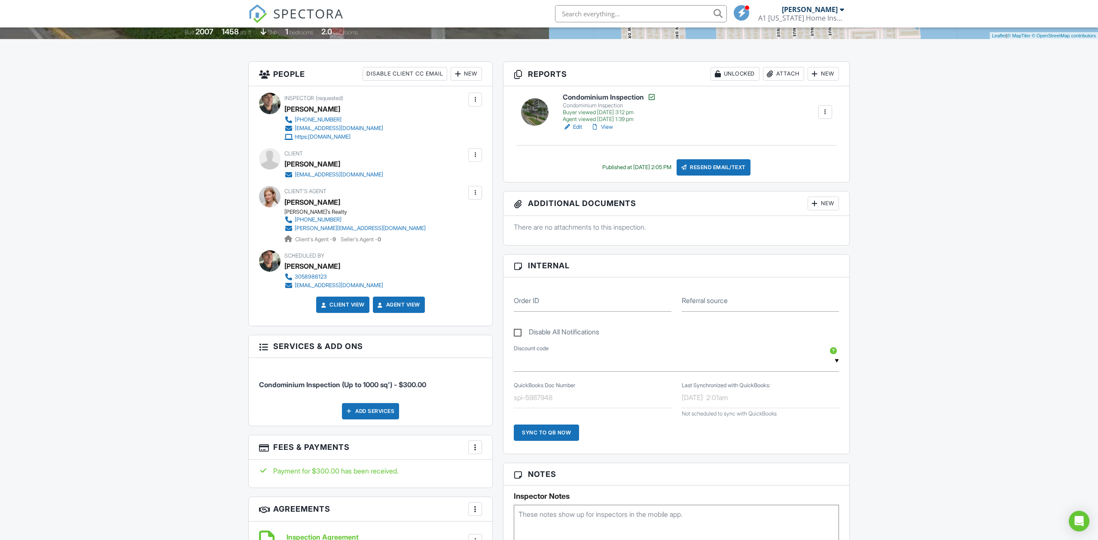
click at [580, 12] on input "text" at bounding box center [641, 13] width 172 height 17
type input "J"
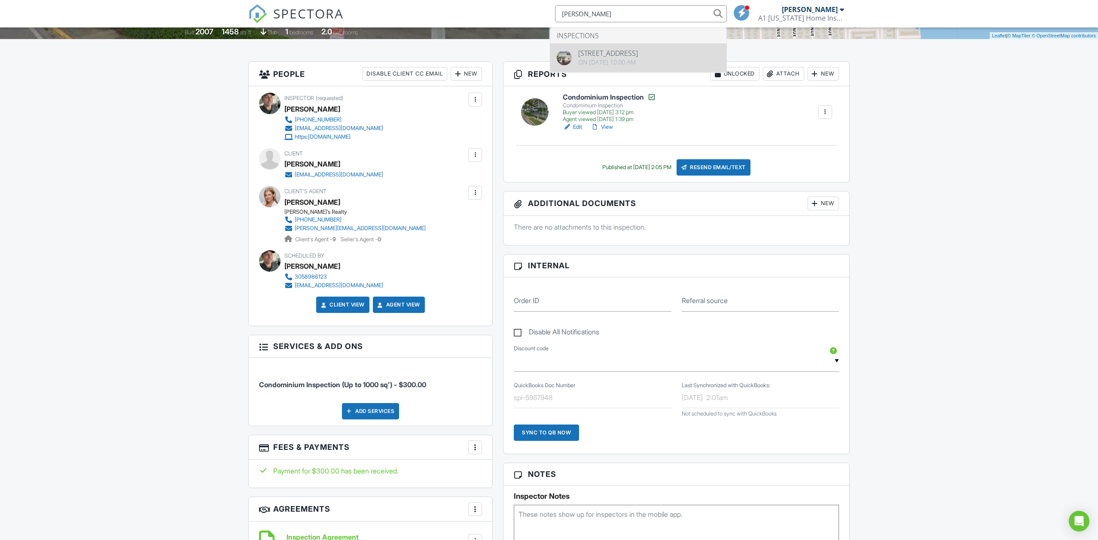
type input "[PERSON_NAME]"
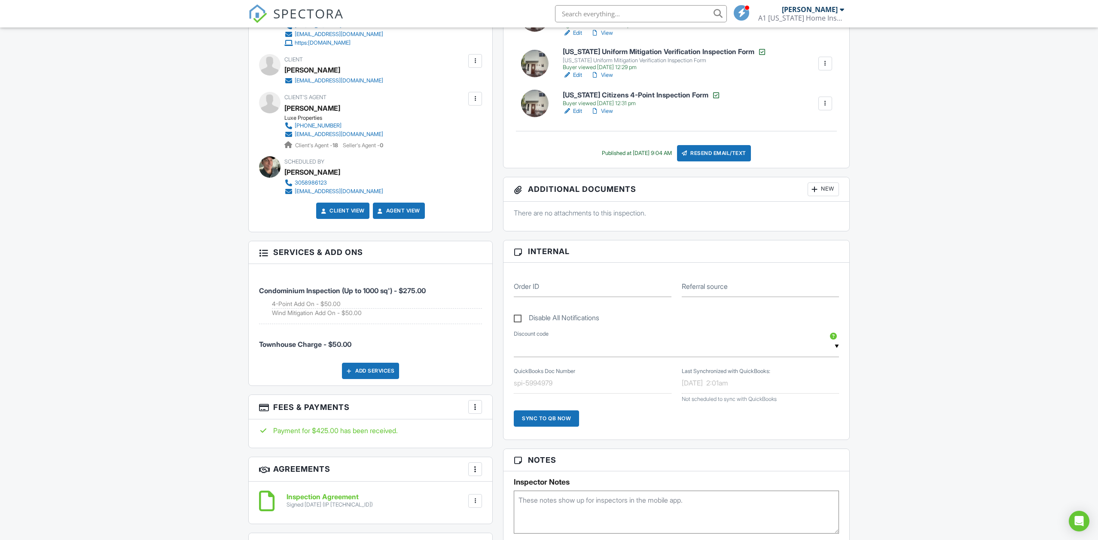
scroll to position [290, 0]
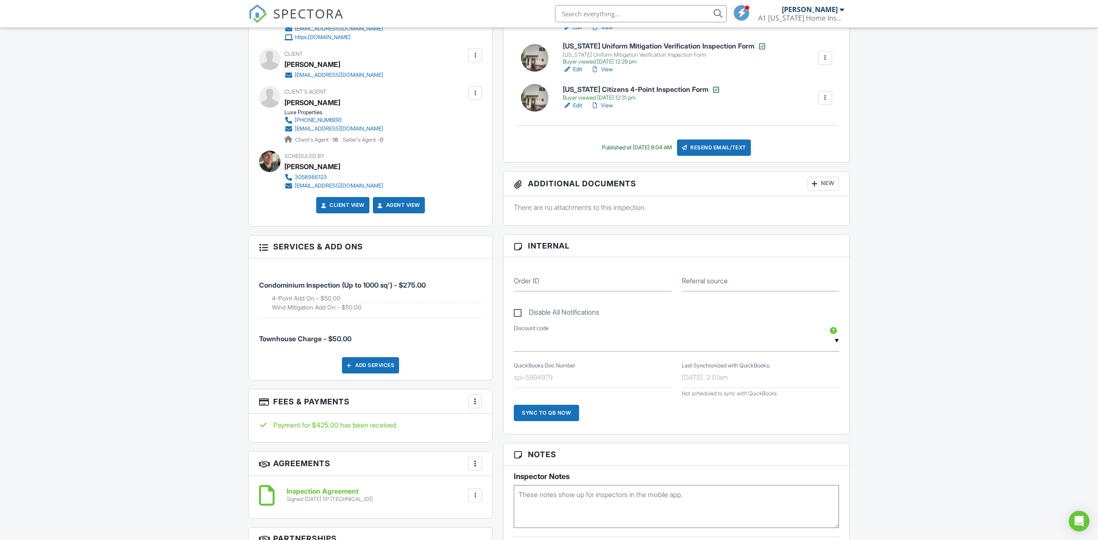
click at [474, 399] on div at bounding box center [475, 401] width 9 height 9
click at [503, 469] on li "View Invoice" at bounding box center [518, 470] width 90 height 21
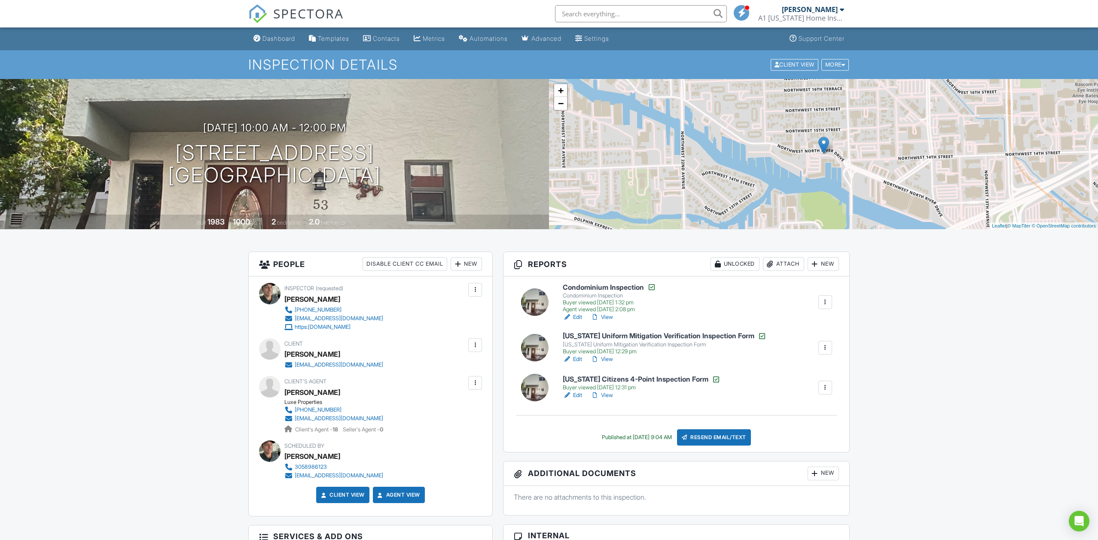
scroll to position [0, 0]
click at [581, 15] on input "text" at bounding box center [641, 13] width 172 height 17
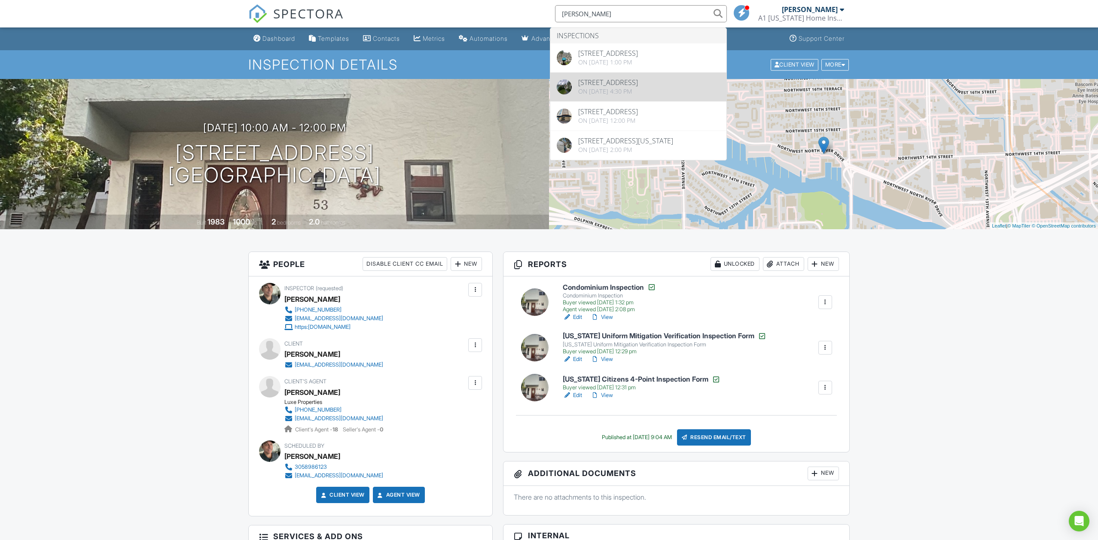
type input "Kevin"
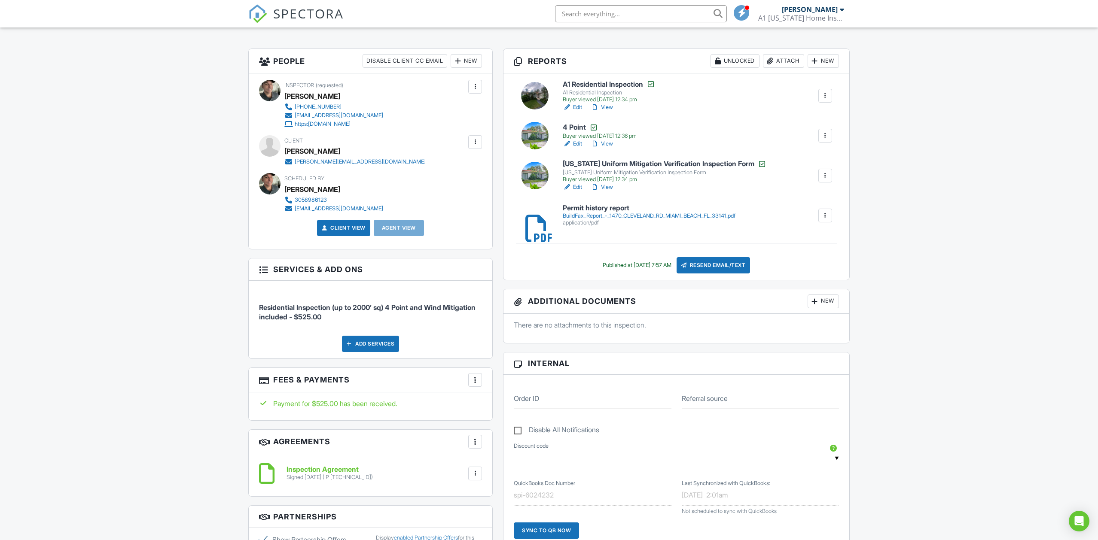
scroll to position [204, 0]
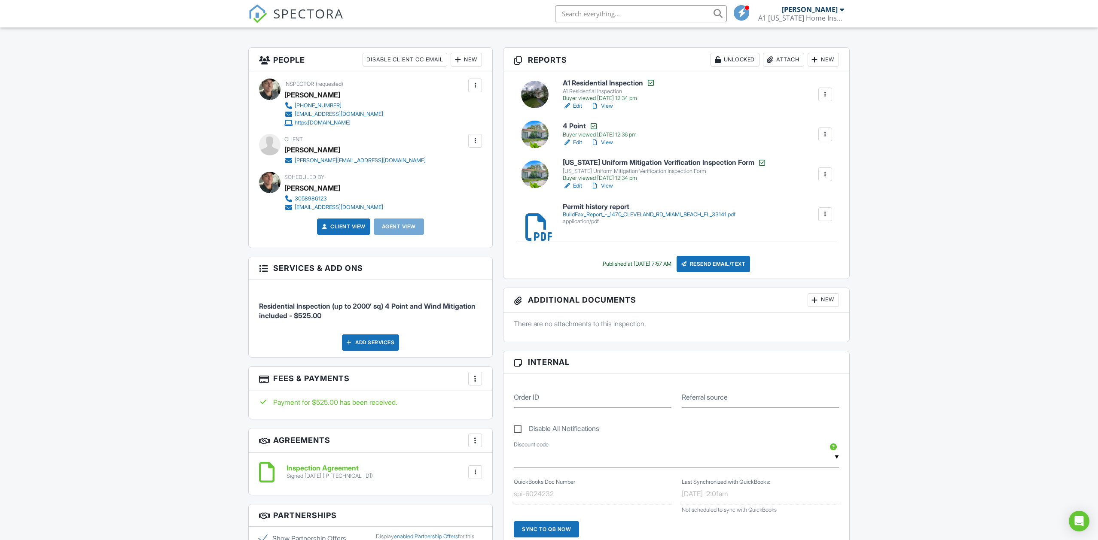
click at [588, 11] on input "text" at bounding box center [641, 13] width 172 height 17
type input "[PERSON_NAME]"
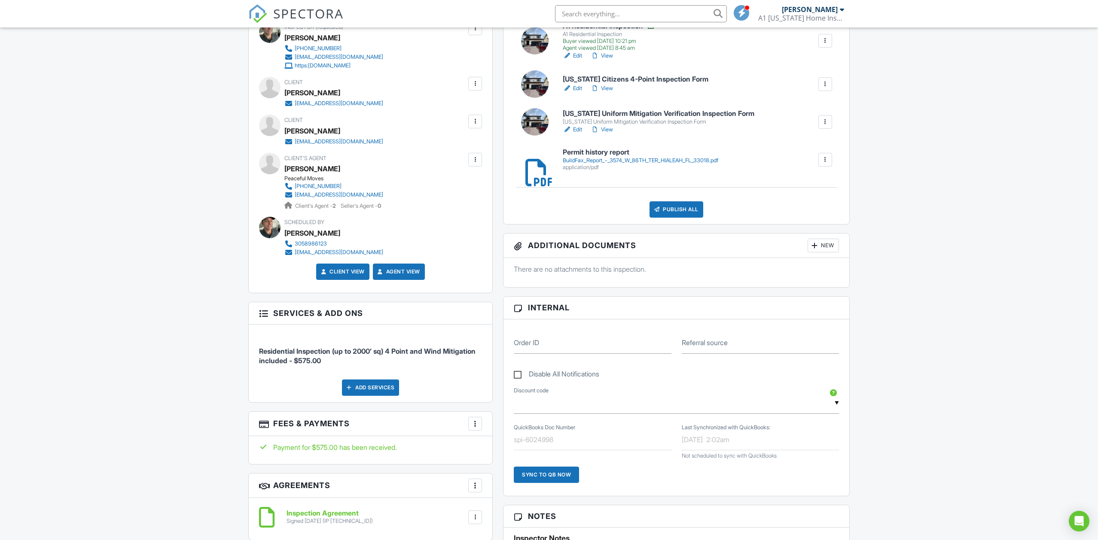
scroll to position [287, 0]
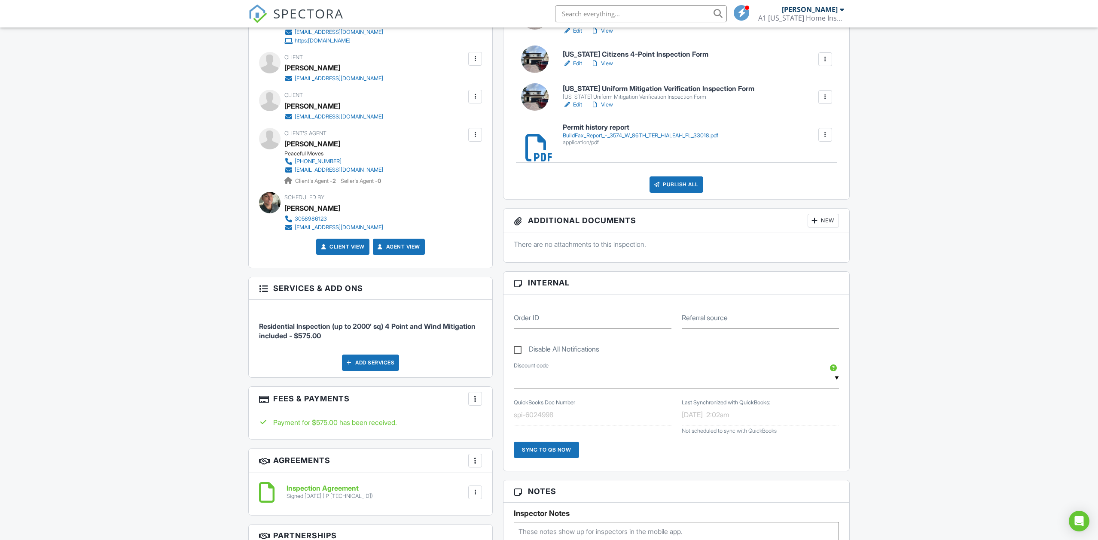
click at [475, 396] on div at bounding box center [475, 399] width 9 height 9
click at [496, 463] on li "View Invoice" at bounding box center [518, 467] width 90 height 21
click at [584, 12] on input "text" at bounding box center [641, 13] width 172 height 17
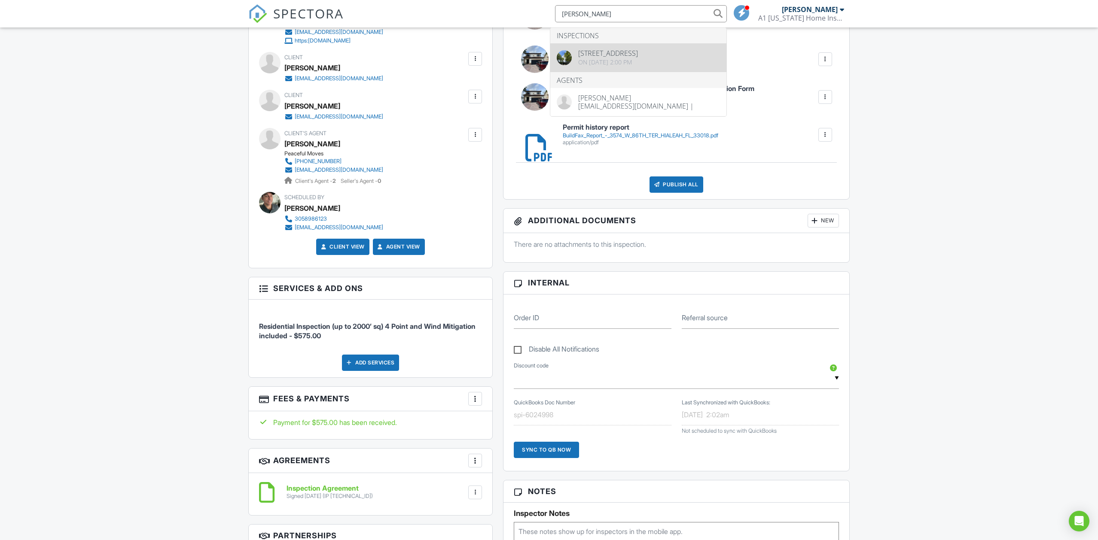
type input "Travis"
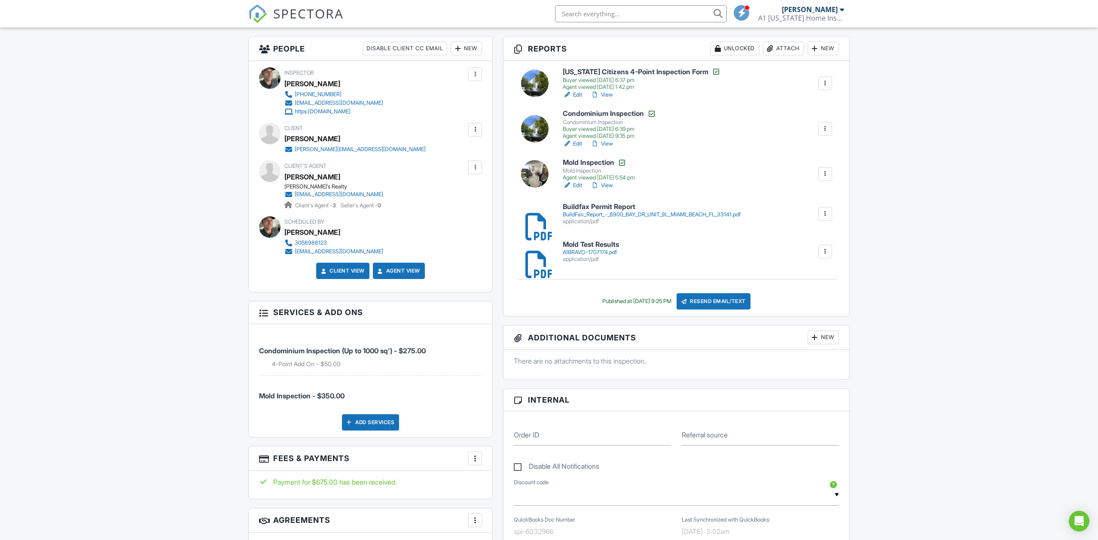
scroll to position [216, 0]
click at [627, 15] on input "text" at bounding box center [641, 13] width 172 height 17
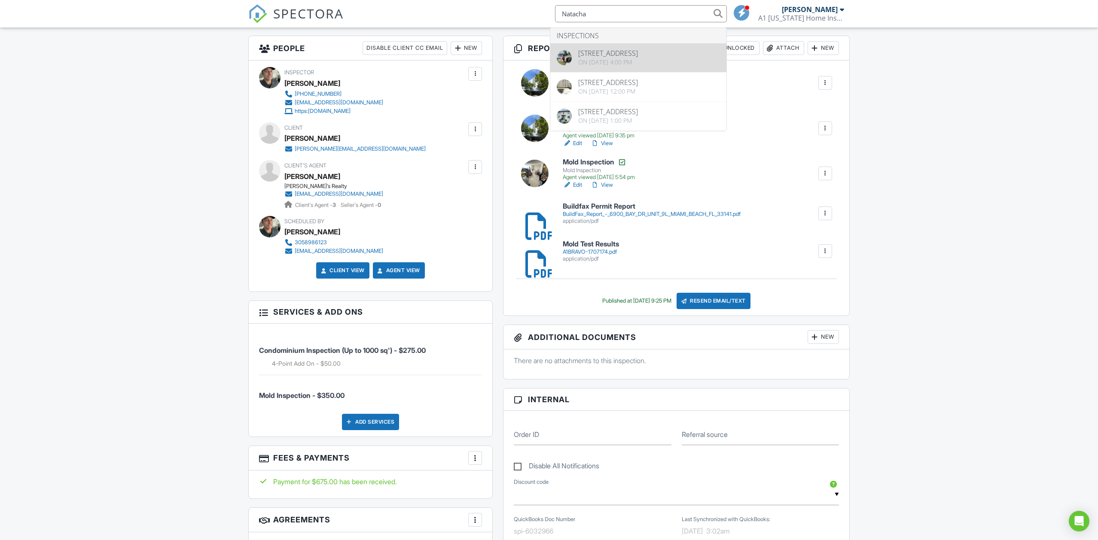
type input "Natacha"
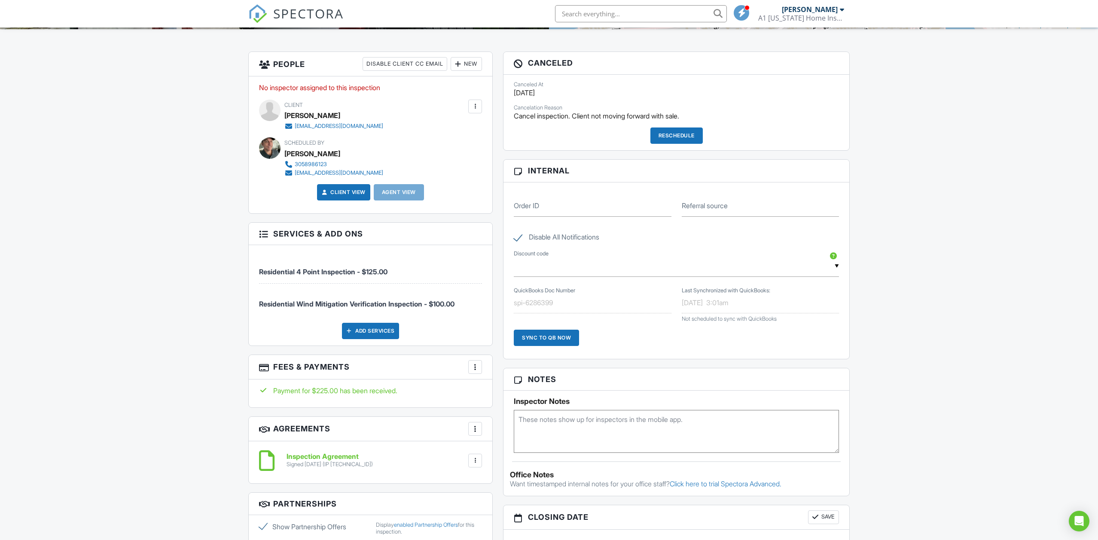
scroll to position [212, 0]
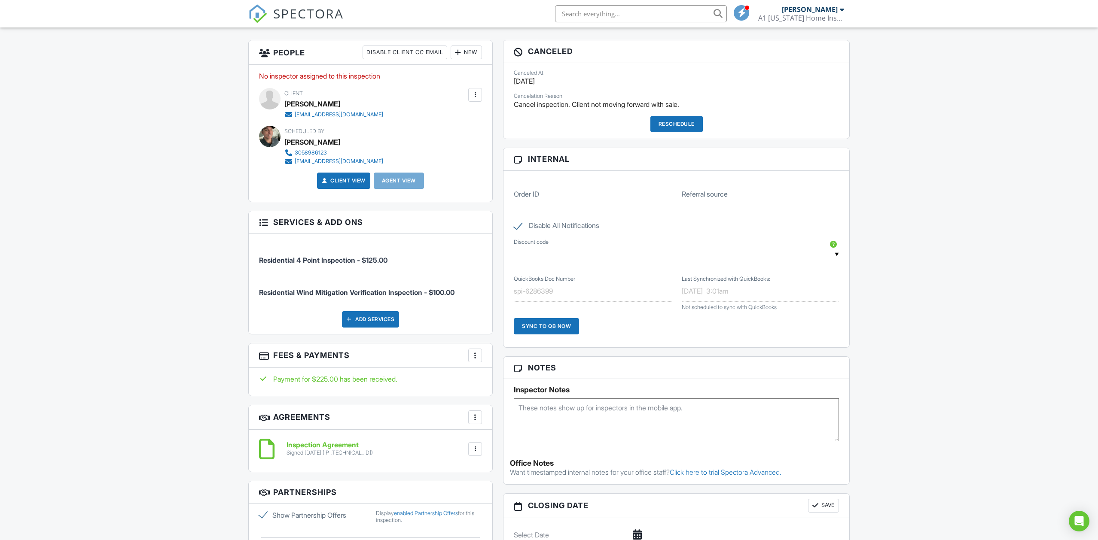
click at [475, 354] on div at bounding box center [475, 355] width 9 height 9
click at [492, 425] on li "View Invoice" at bounding box center [518, 424] width 90 height 21
click at [558, 289] on div "QuickBooks Doc Number spi-6286399" at bounding box center [593, 291] width 168 height 21
click at [474, 353] on div at bounding box center [475, 355] width 9 height 9
click at [503, 424] on li "View Invoice" at bounding box center [518, 424] width 90 height 21
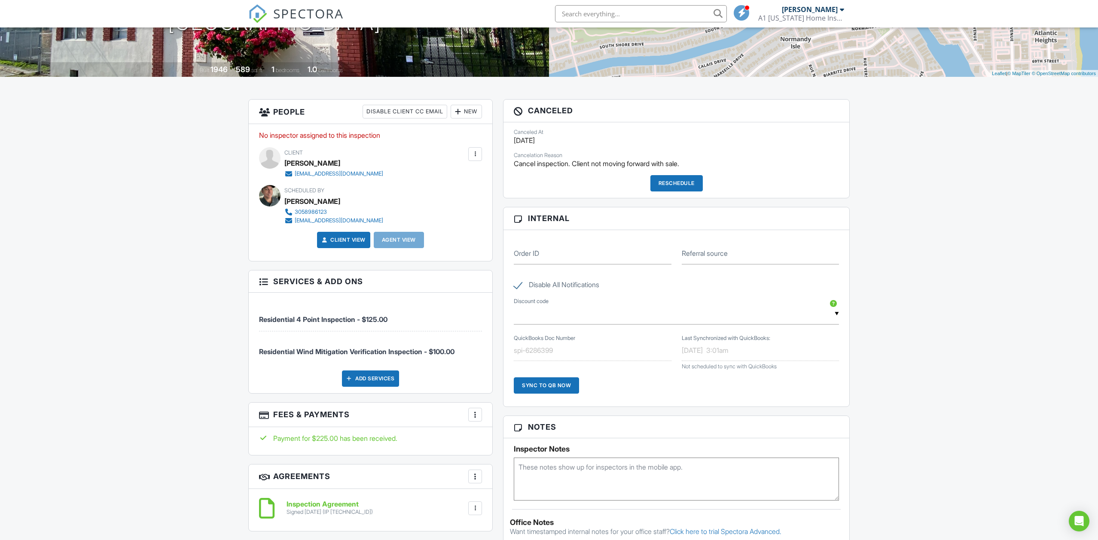
scroll to position [152, 0]
click at [577, 23] on li at bounding box center [638, 13] width 184 height 27
click at [578, 18] on input "text" at bounding box center [641, 13] width 172 height 17
click at [596, 13] on input "text" at bounding box center [641, 13] width 172 height 17
type input "2590 A"
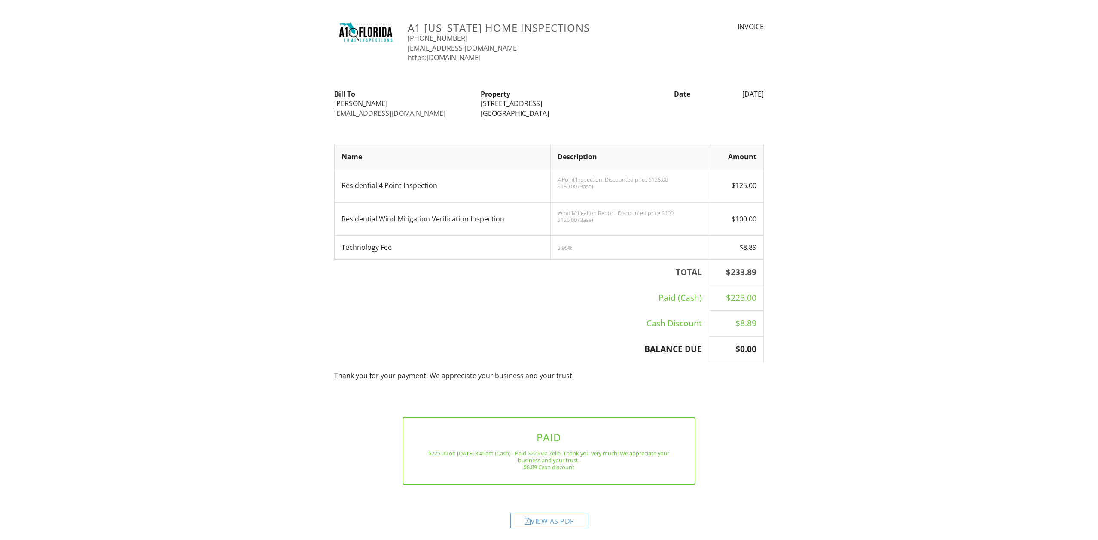
scroll to position [5, 0]
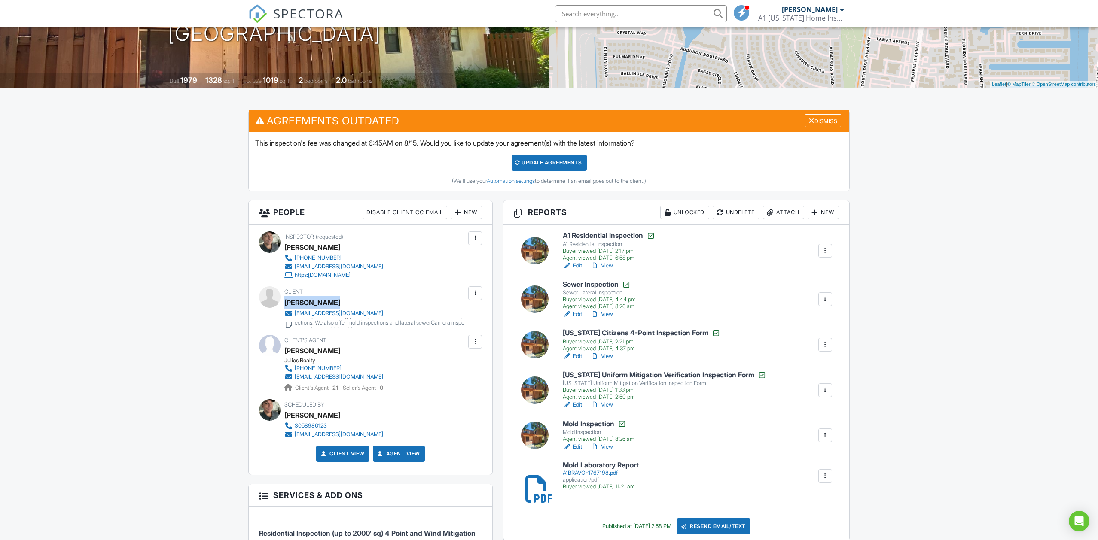
drag, startPoint x: 285, startPoint y: 302, endPoint x: 337, endPoint y: 302, distance: 52.0
click at [337, 302] on div "[PERSON_NAME]" at bounding box center [378, 302] width 189 height 13
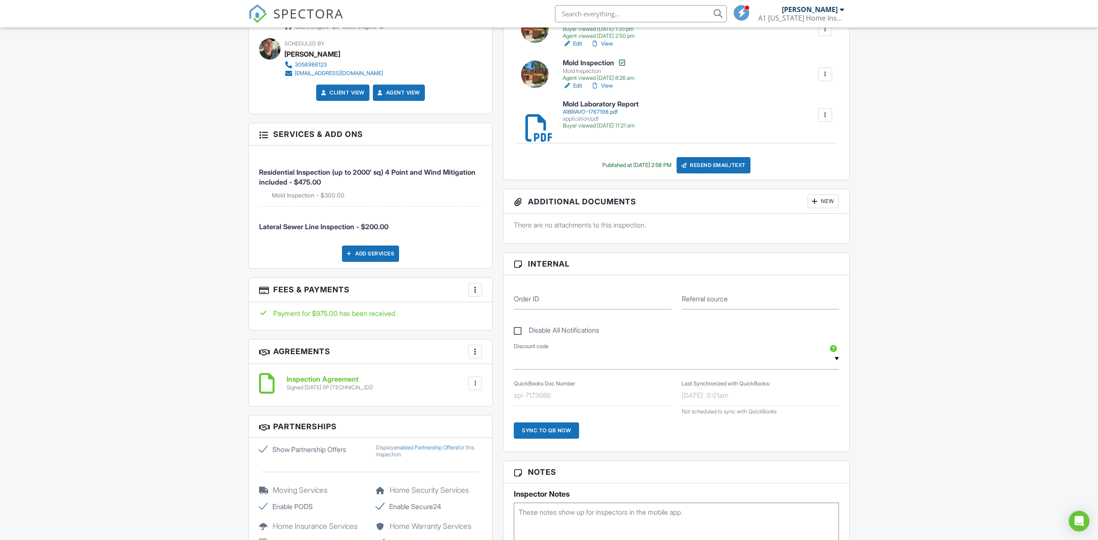
scroll to position [503, 0]
click at [597, 17] on input "text" at bounding box center [641, 13] width 172 height 17
click at [716, 14] on input "4890" at bounding box center [641, 13] width 172 height 17
click at [718, 11] on input "4890" at bounding box center [641, 13] width 172 height 17
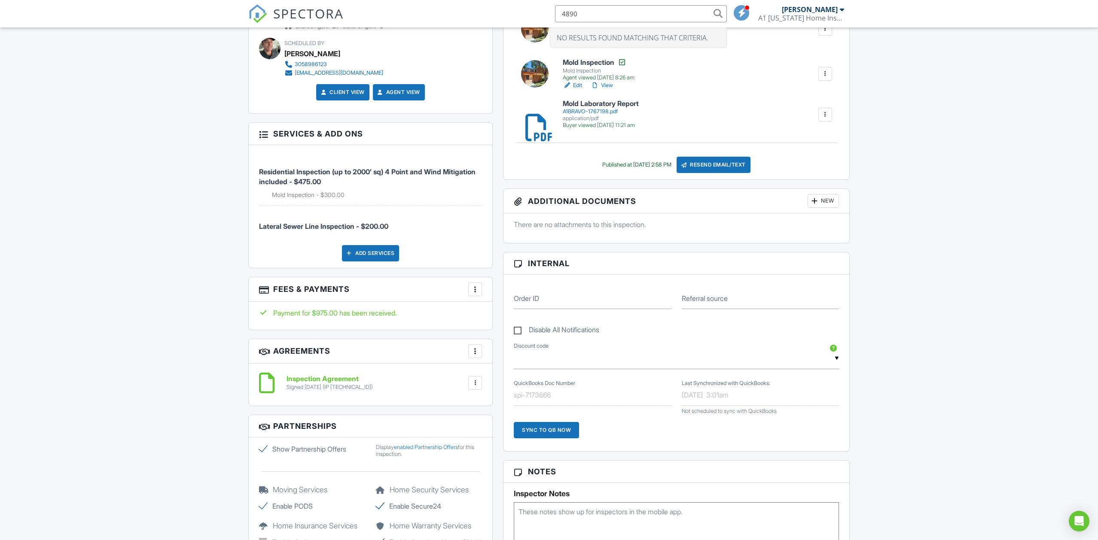
click at [718, 11] on input "4890" at bounding box center [641, 13] width 172 height 17
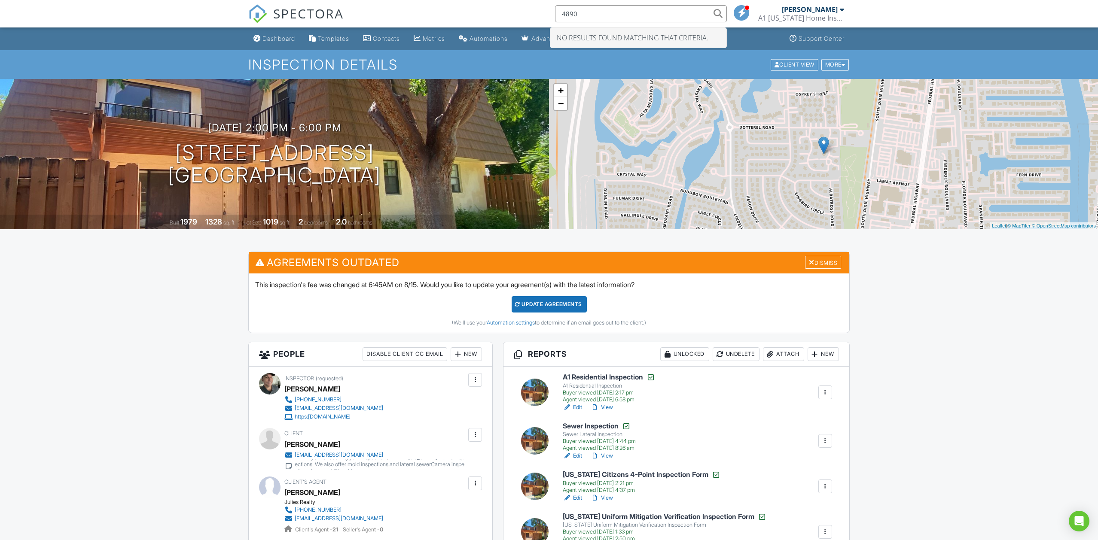
scroll to position [0, 0]
type input "[STREET_ADDRESS]"
drag, startPoint x: 565, startPoint y: 13, endPoint x: 577, endPoint y: 13, distance: 12.5
click at [577, 13] on input "4890 NE 7th Ave" at bounding box center [641, 13] width 172 height 17
drag, startPoint x: 561, startPoint y: 14, endPoint x: 618, endPoint y: 16, distance: 57.2
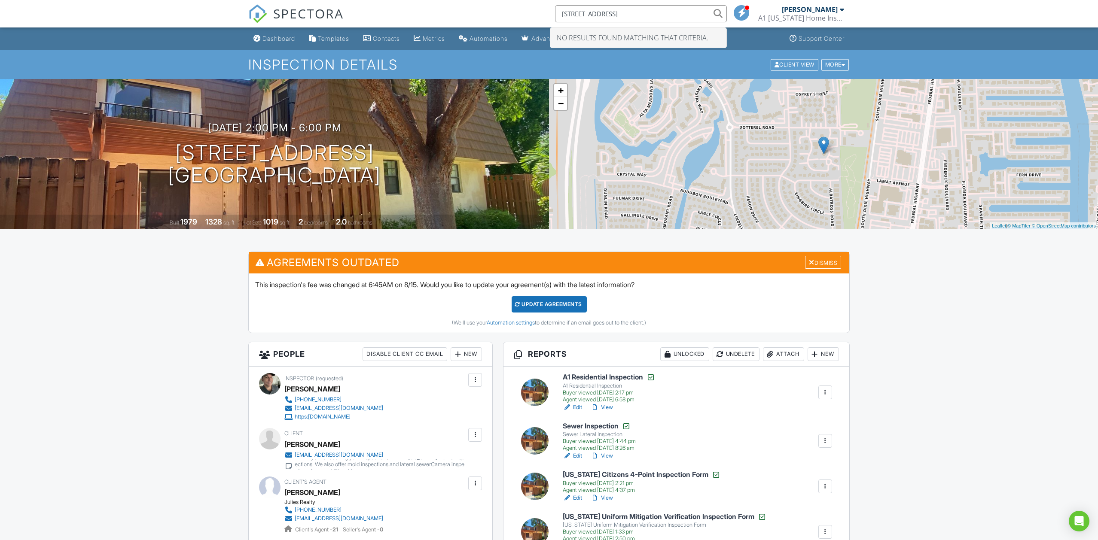
click at [618, 16] on input "4890 NE 7th Ave" at bounding box center [641, 13] width 172 height 17
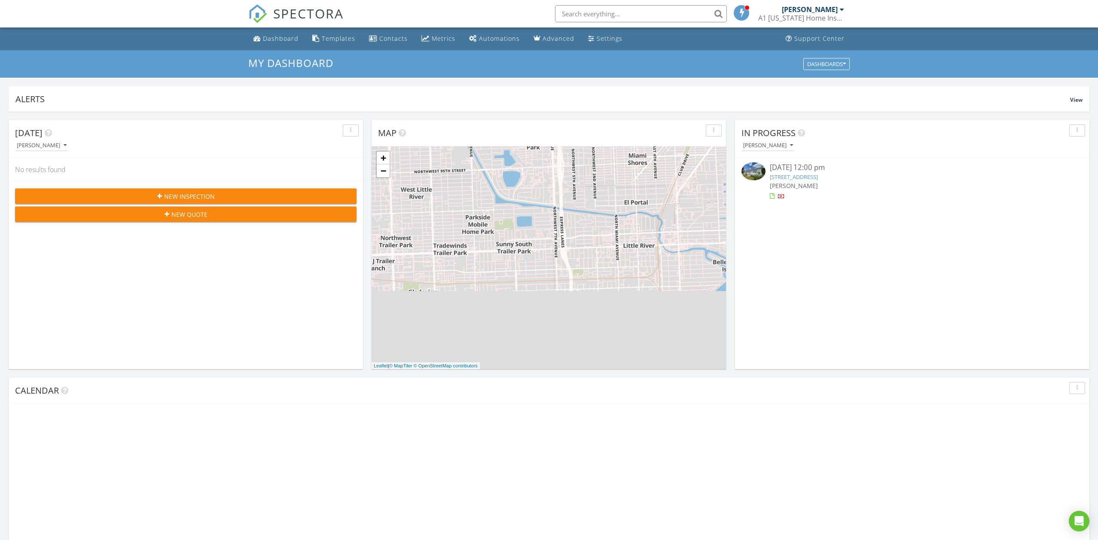
scroll to position [782, 1098]
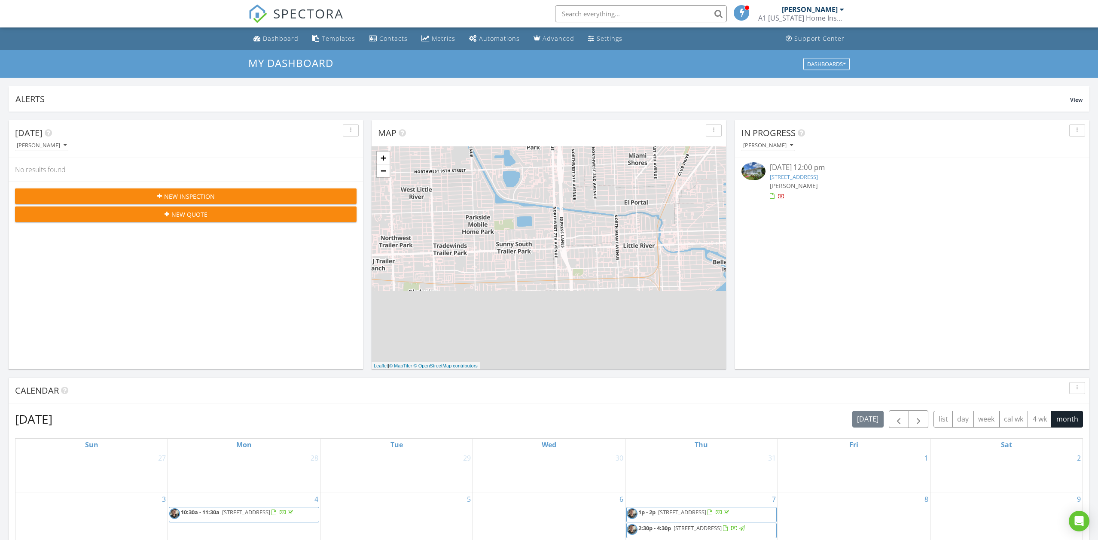
click at [572, 12] on input "text" at bounding box center [641, 13] width 172 height 17
paste input "[STREET_ADDRESS]"
type input "4"
paste input "[STREET_ADDRESS]"
click at [563, 14] on input "[STREET_ADDRESS]" at bounding box center [641, 13] width 172 height 17
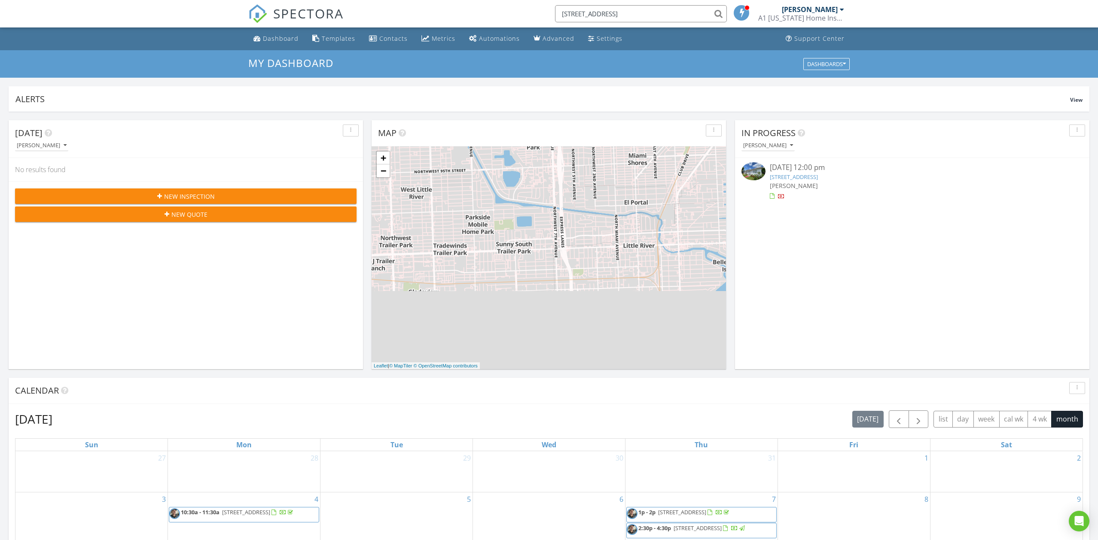
click at [718, 12] on input "[STREET_ADDRESS]" at bounding box center [641, 13] width 172 height 17
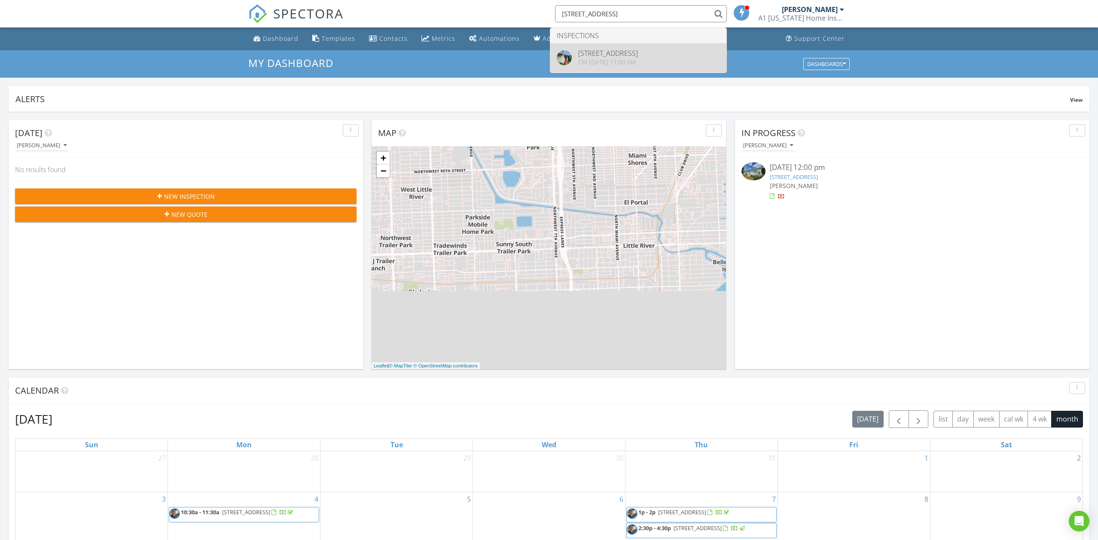
type input "[STREET_ADDRESS]"
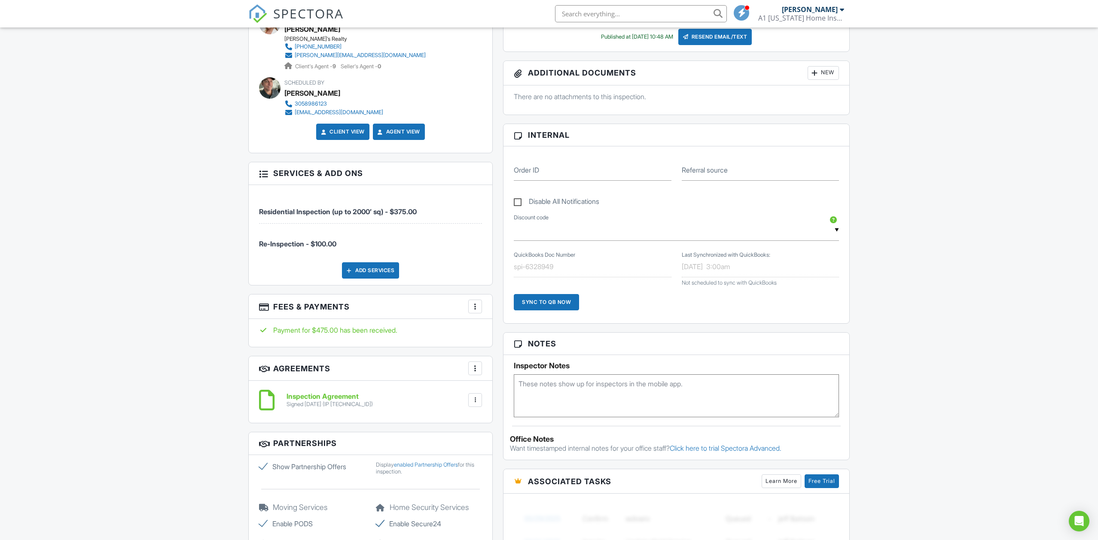
scroll to position [517, 0]
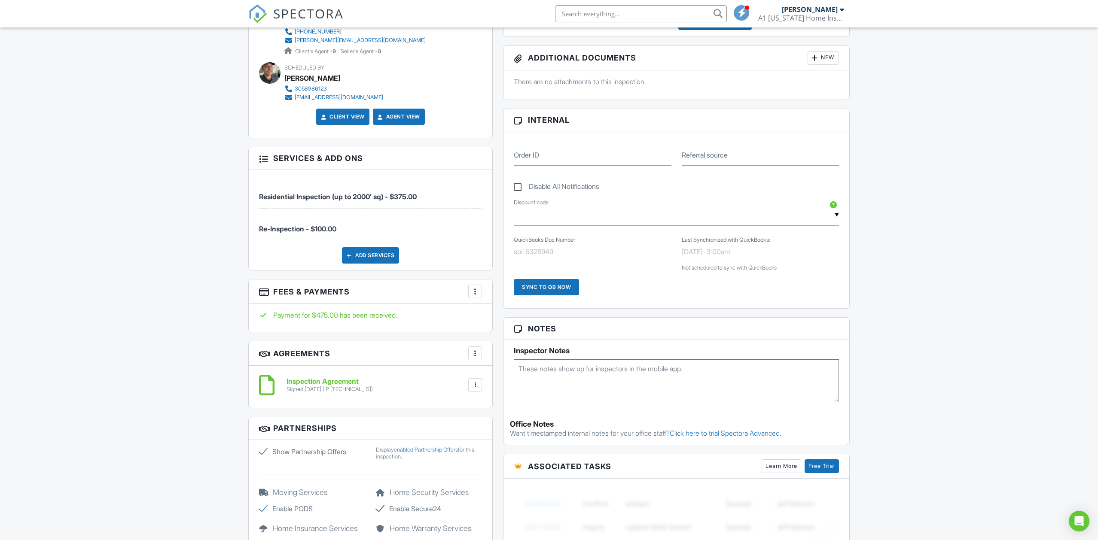
click at [474, 287] on div at bounding box center [475, 291] width 9 height 9
click at [493, 350] on li "View Invoice" at bounding box center [518, 360] width 90 height 21
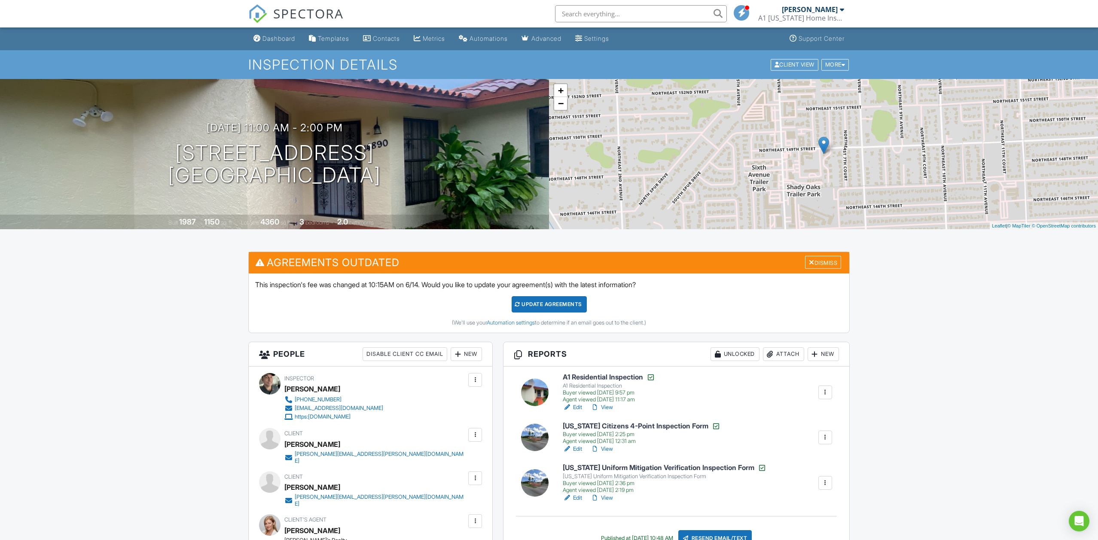
scroll to position [0, 0]
